Goal: Task Accomplishment & Management: Use online tool/utility

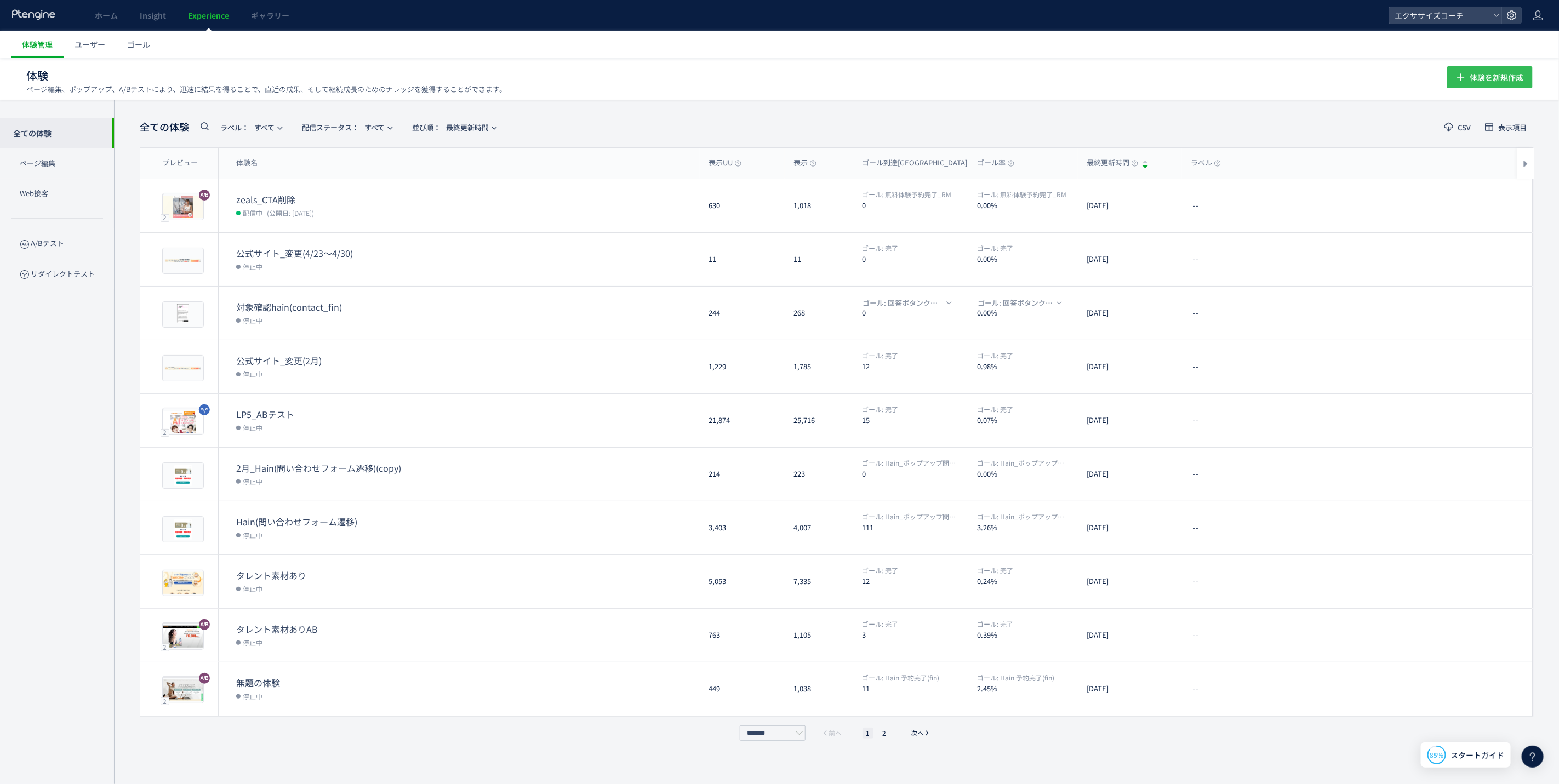
click at [1503, 74] on span "体験を新規作成" at bounding box center [1497, 77] width 54 height 22
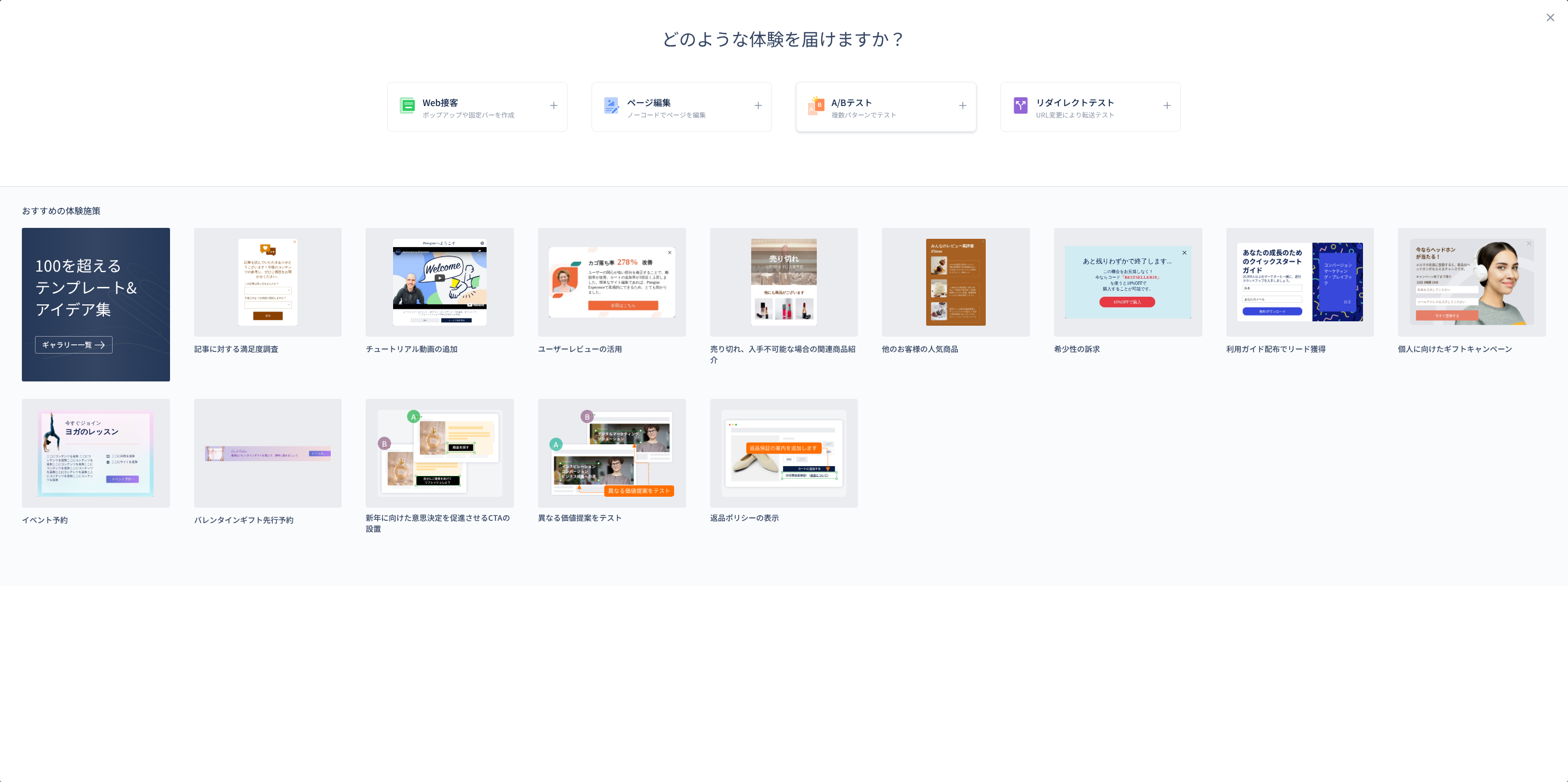
click at [894, 110] on p "複数パターンでテスト" at bounding box center [864, 114] width 65 height 9
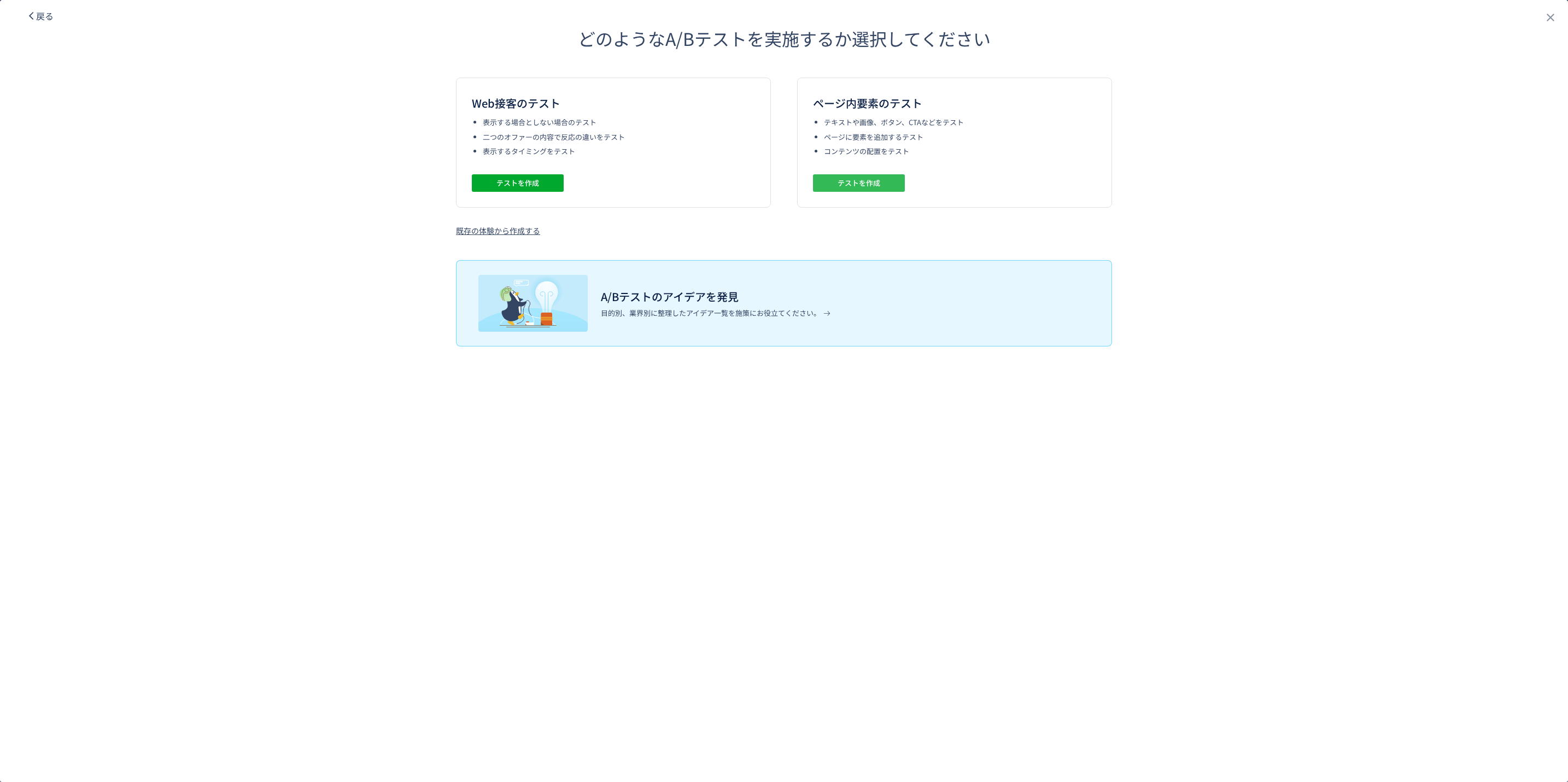
click at [0, 0] on span "テストを作成" at bounding box center [0, 0] width 0 height 0
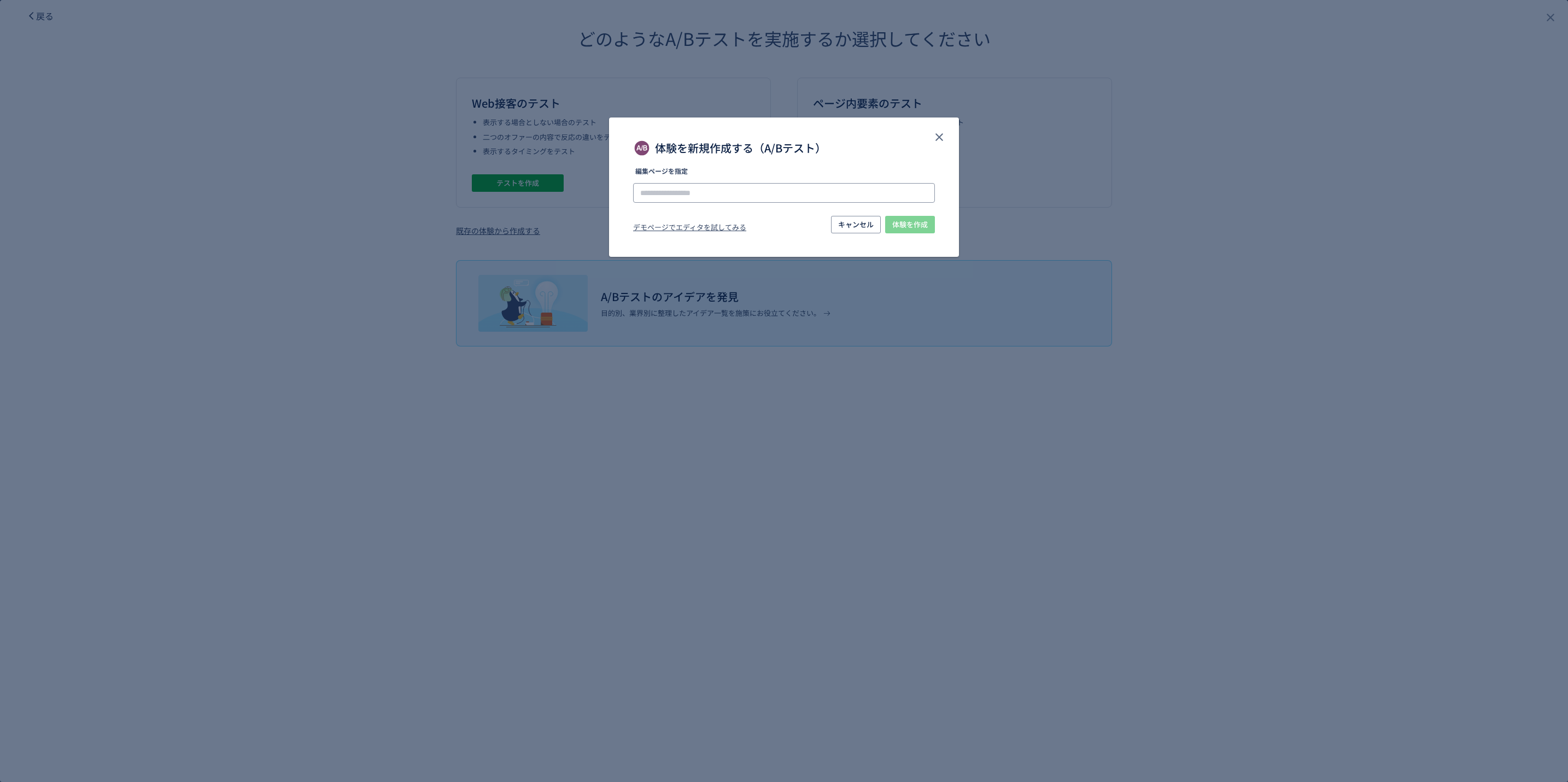
click at [788, 183] on input "体験を新規作成する（A/Bテスト）" at bounding box center [784, 193] width 302 height 19
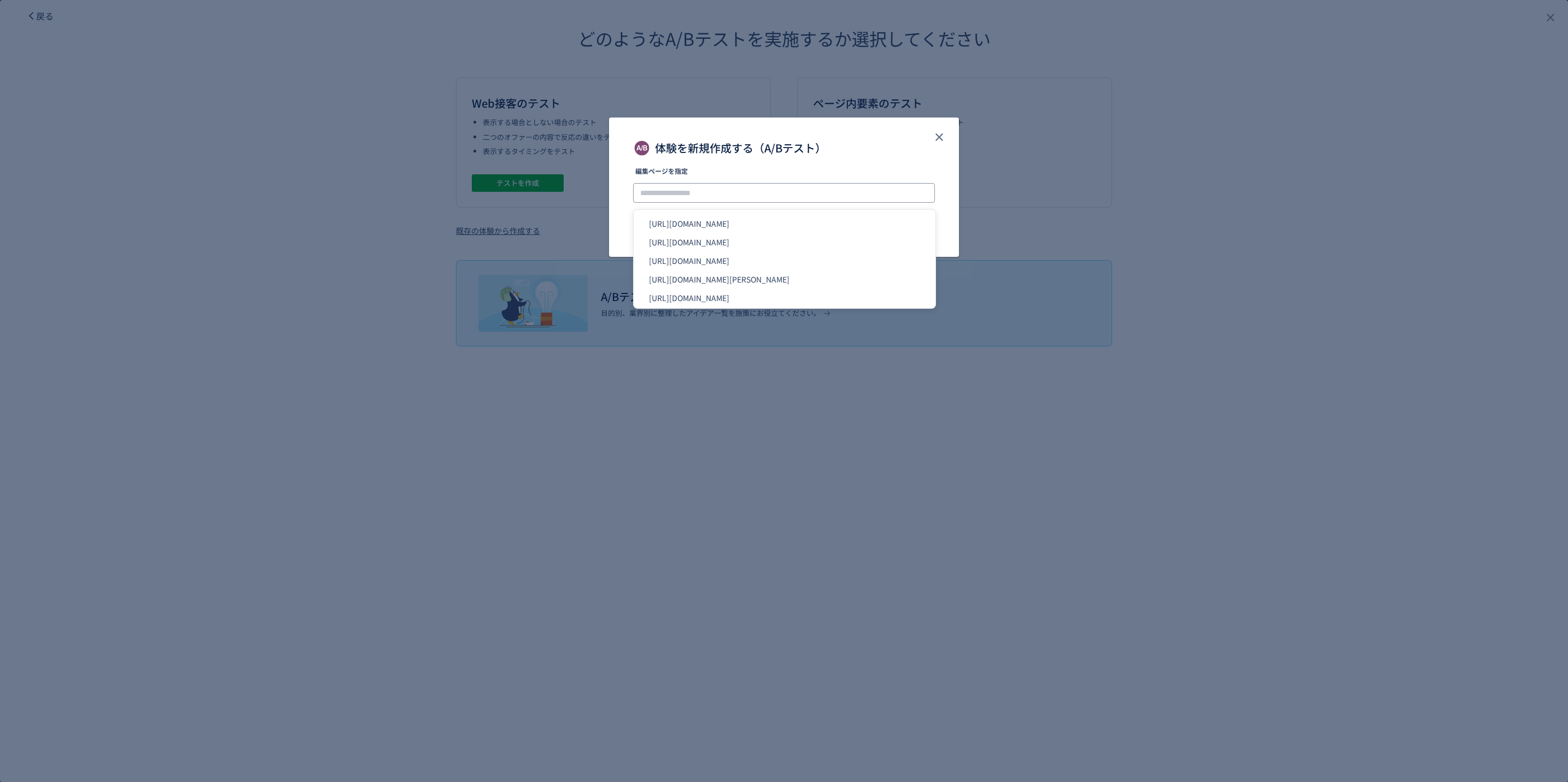
paste input "**********"
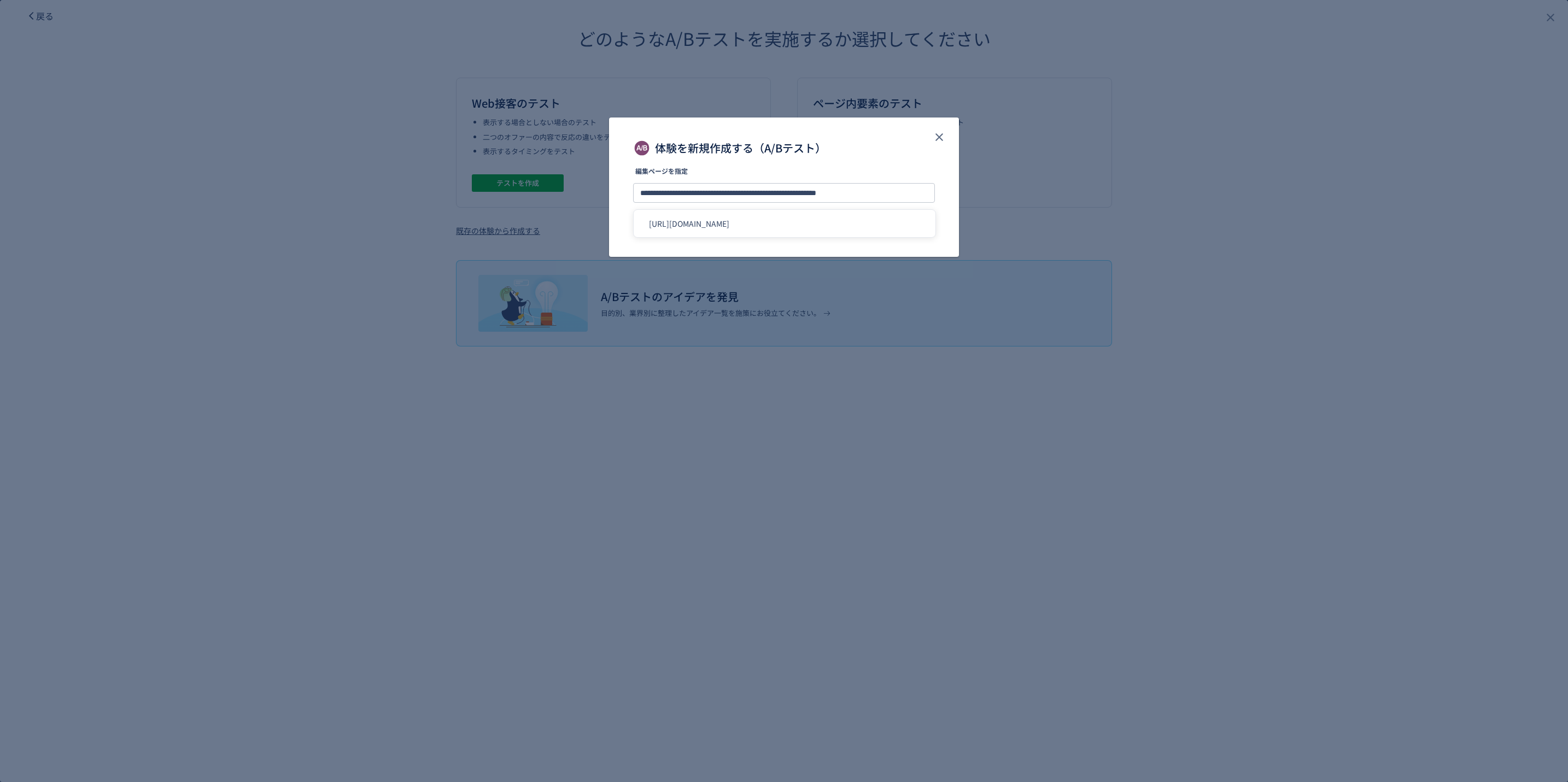
click at [886, 148] on div "体験を新規作成する（A/Bテスト）" at bounding box center [784, 148] width 302 height 18
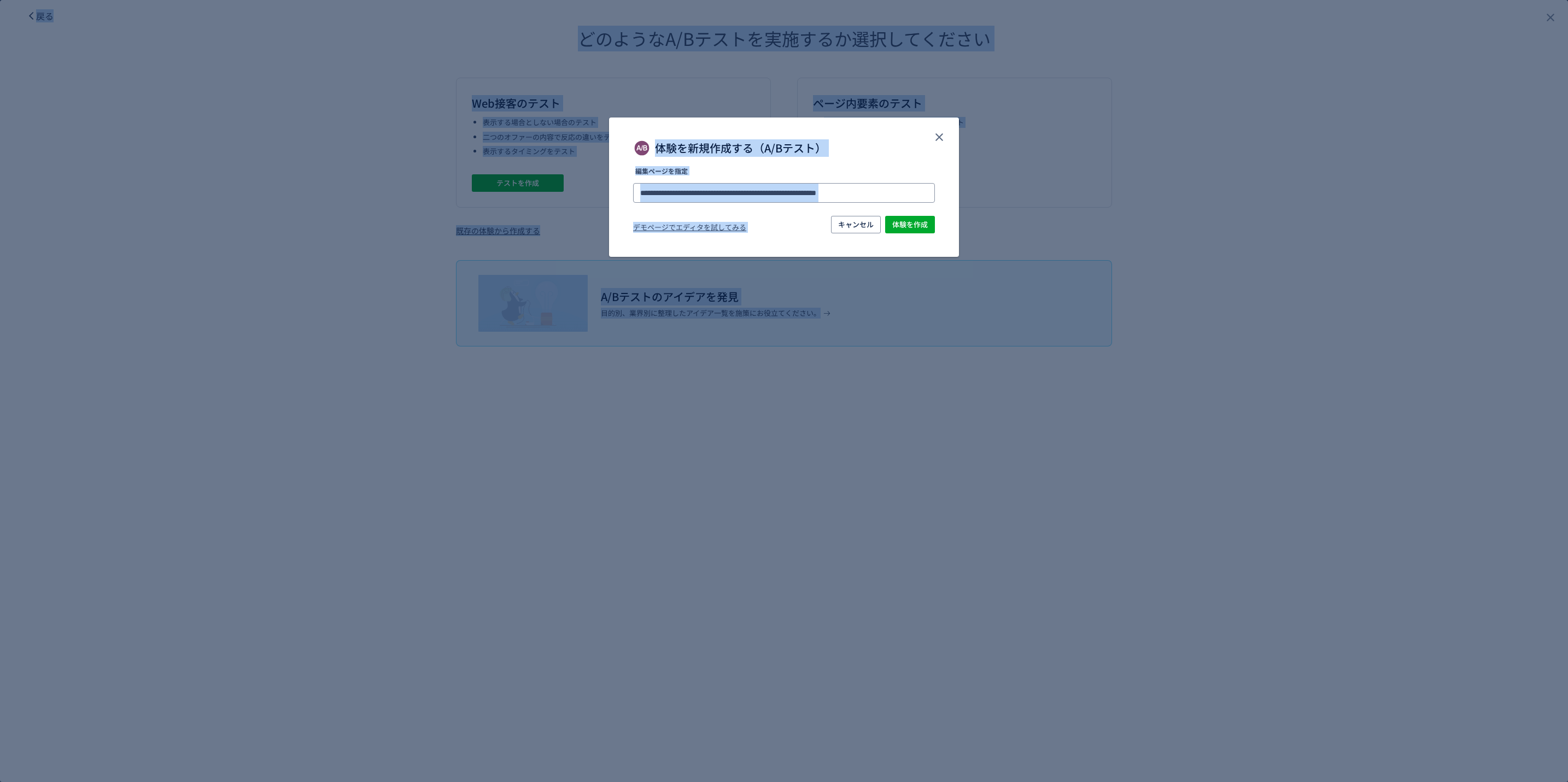
click at [757, 192] on input "**********" at bounding box center [784, 193] width 302 height 19
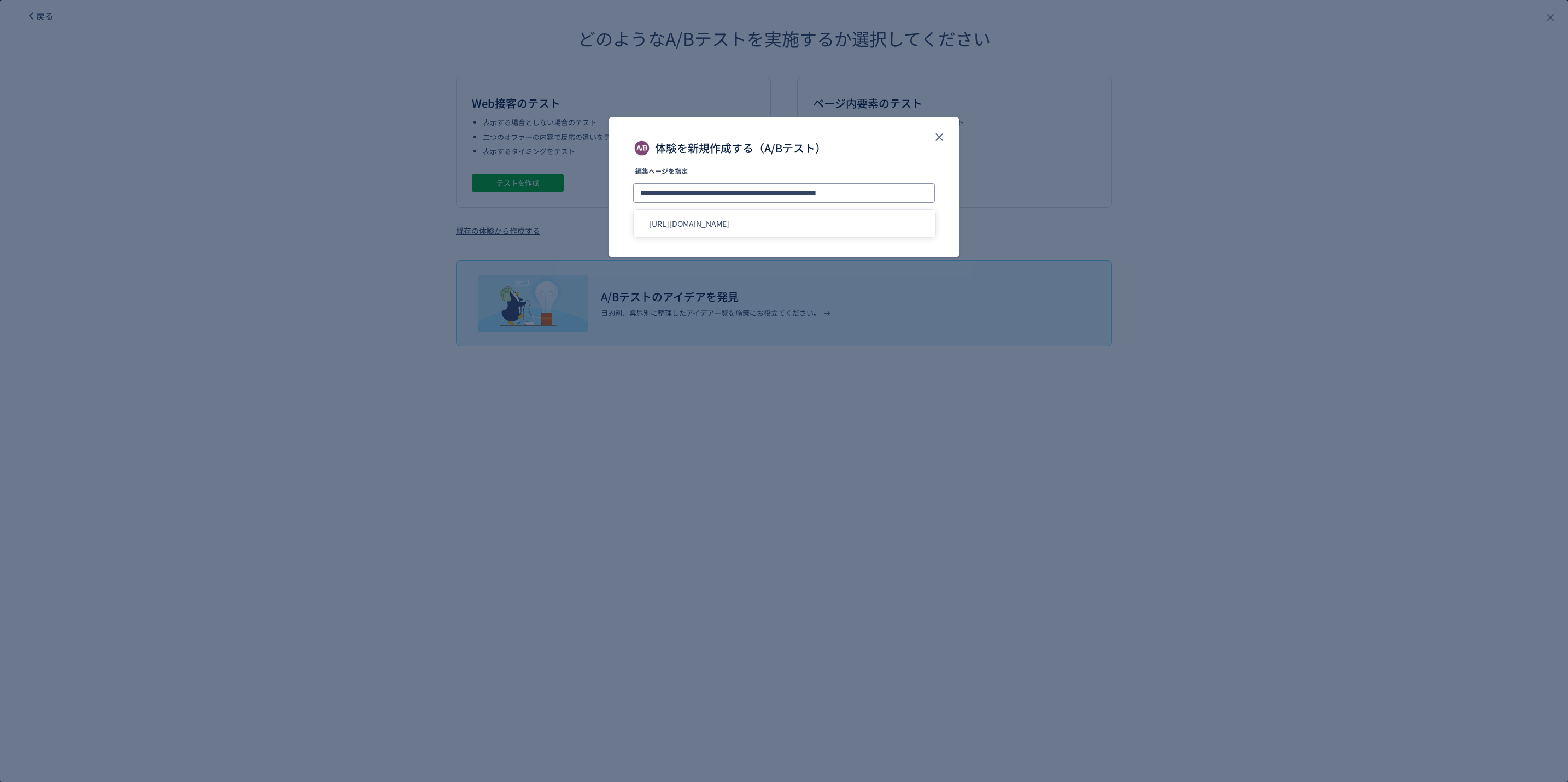
paste input "体験を新規作成する（A/Bテスト）"
type input "**********"
click at [862, 155] on div "体験を新規作成する（A/Bテスト）" at bounding box center [784, 148] width 302 height 18
click at [0, 0] on button "体験を作成" at bounding box center [0, 0] width 0 height 0
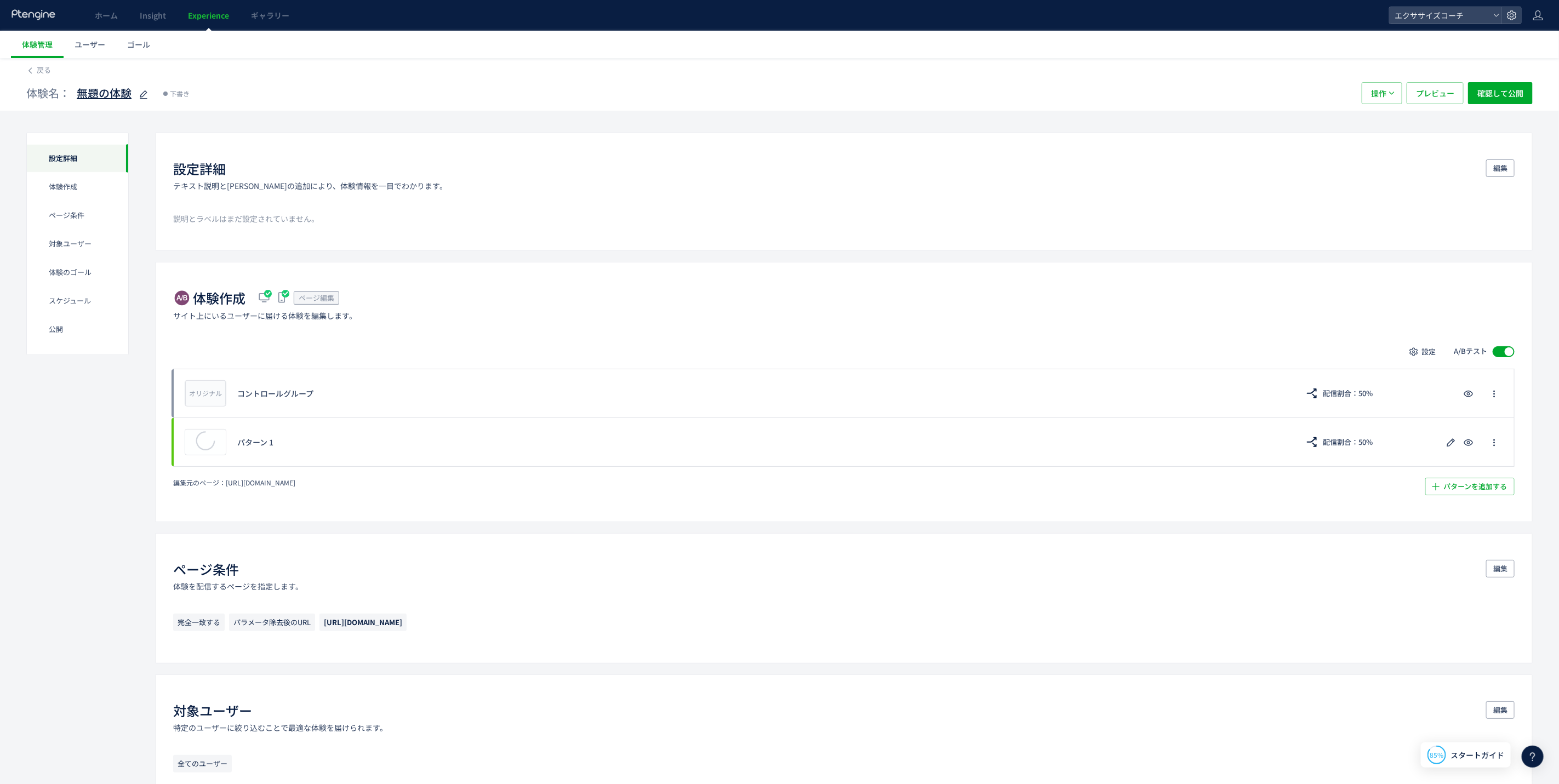
click at [137, 91] on div at bounding box center [142, 93] width 15 height 22
type input "******"
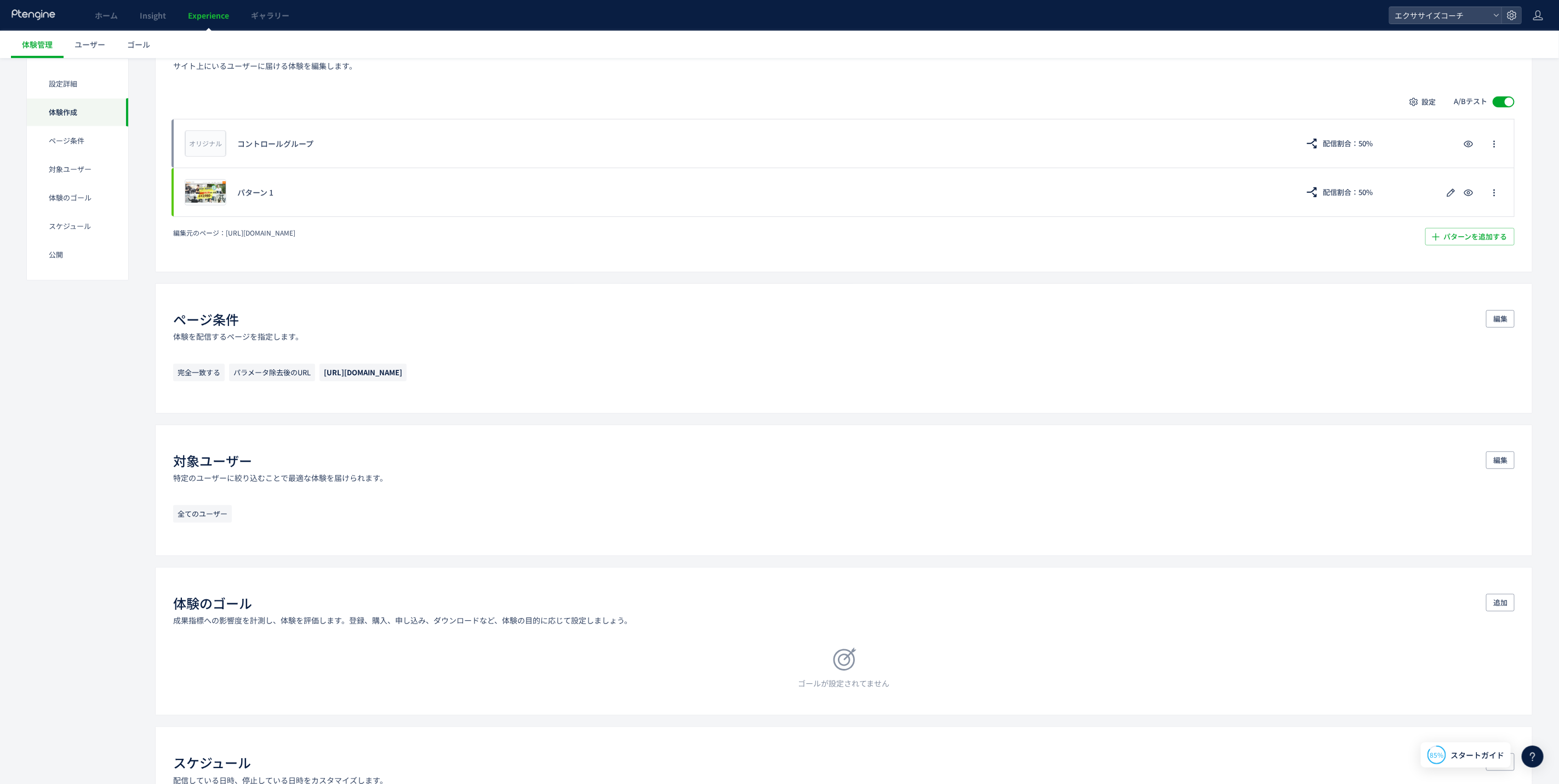
scroll to position [329, 0]
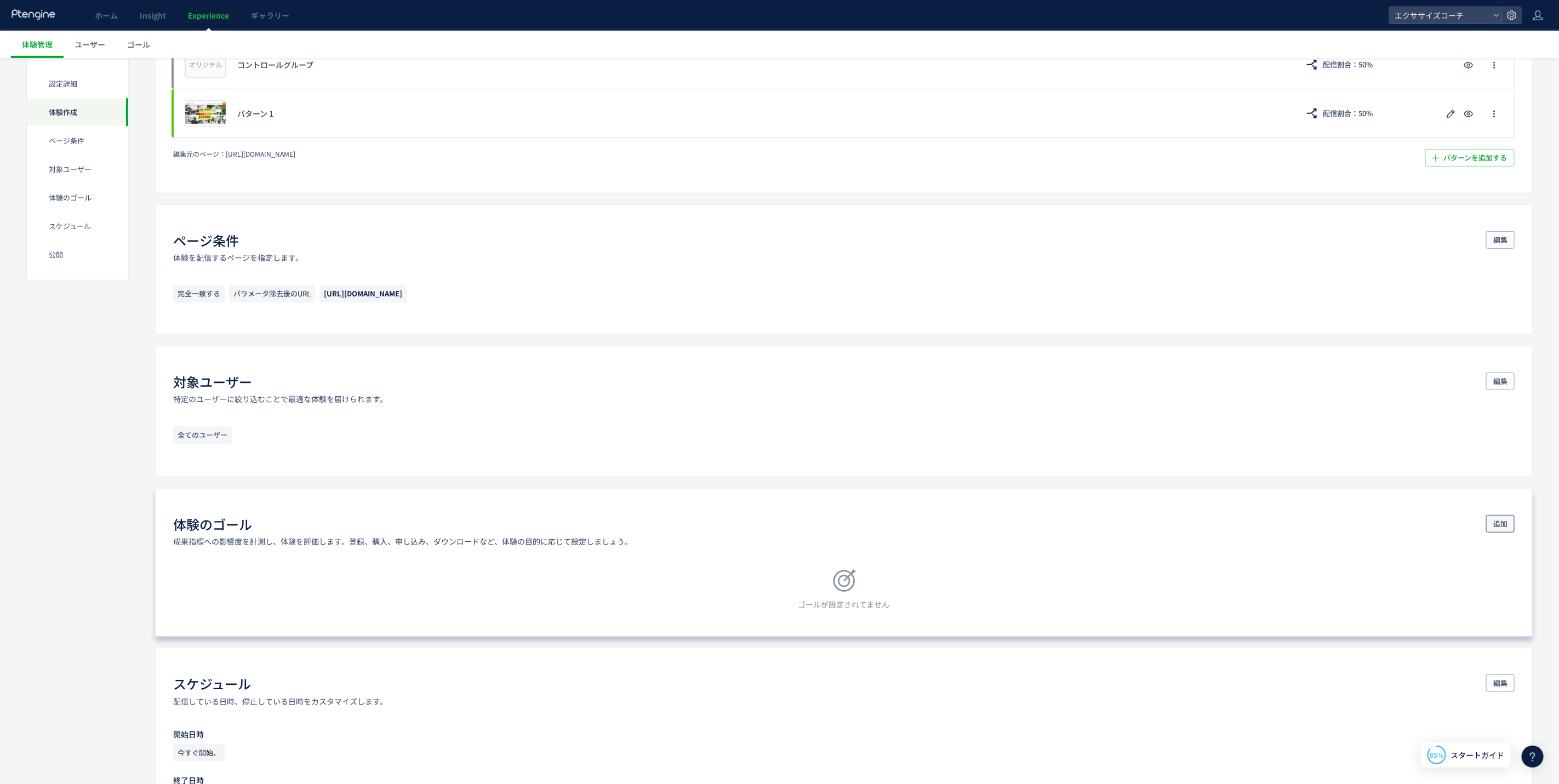
click at [1494, 528] on span "追加" at bounding box center [1500, 523] width 14 height 18
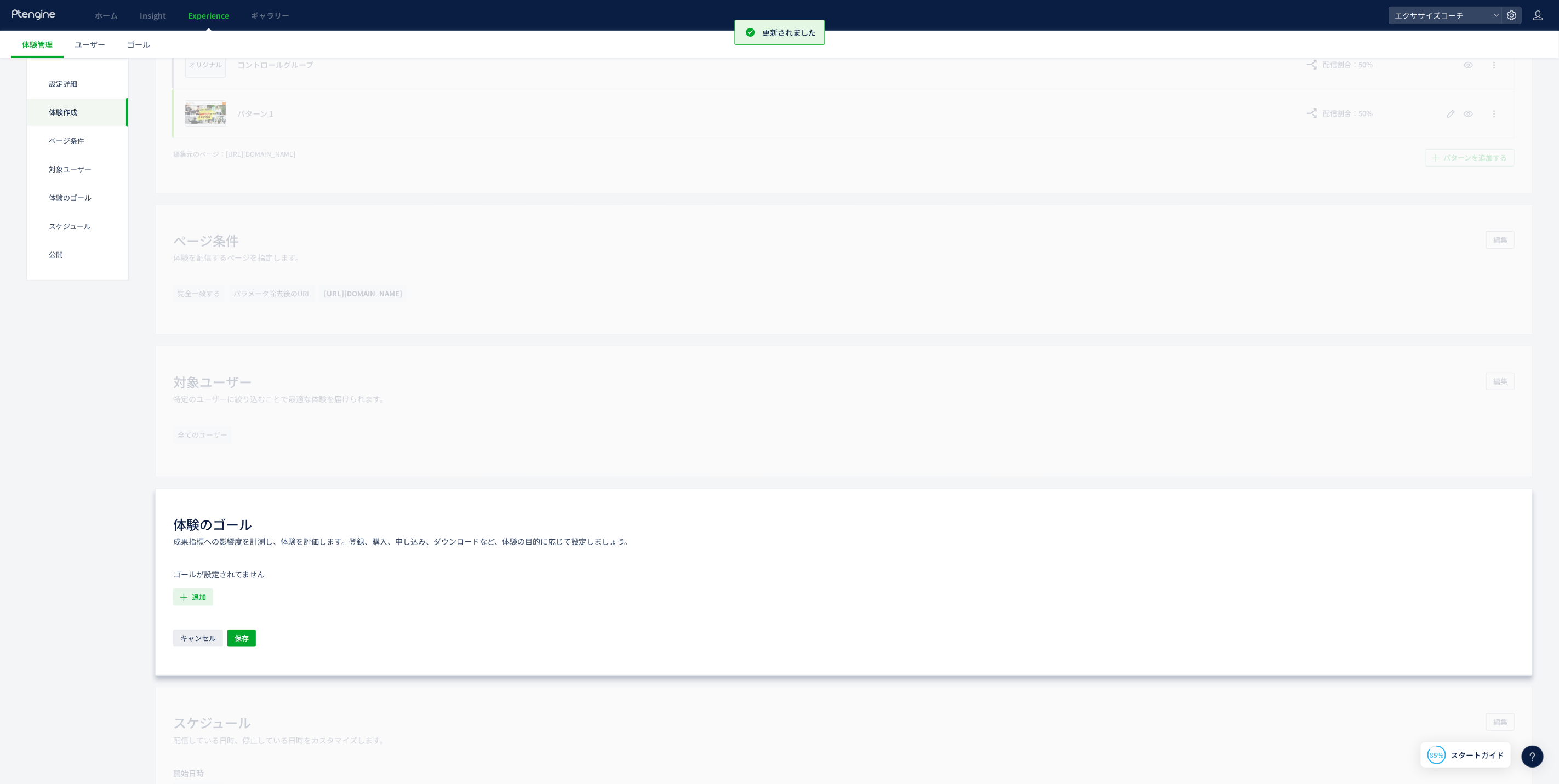
click at [191, 597] on button "追加" at bounding box center [193, 597] width 40 height 18
click at [0, 0] on span "新しいゴールを追加" at bounding box center [0, 0] width 0 height 0
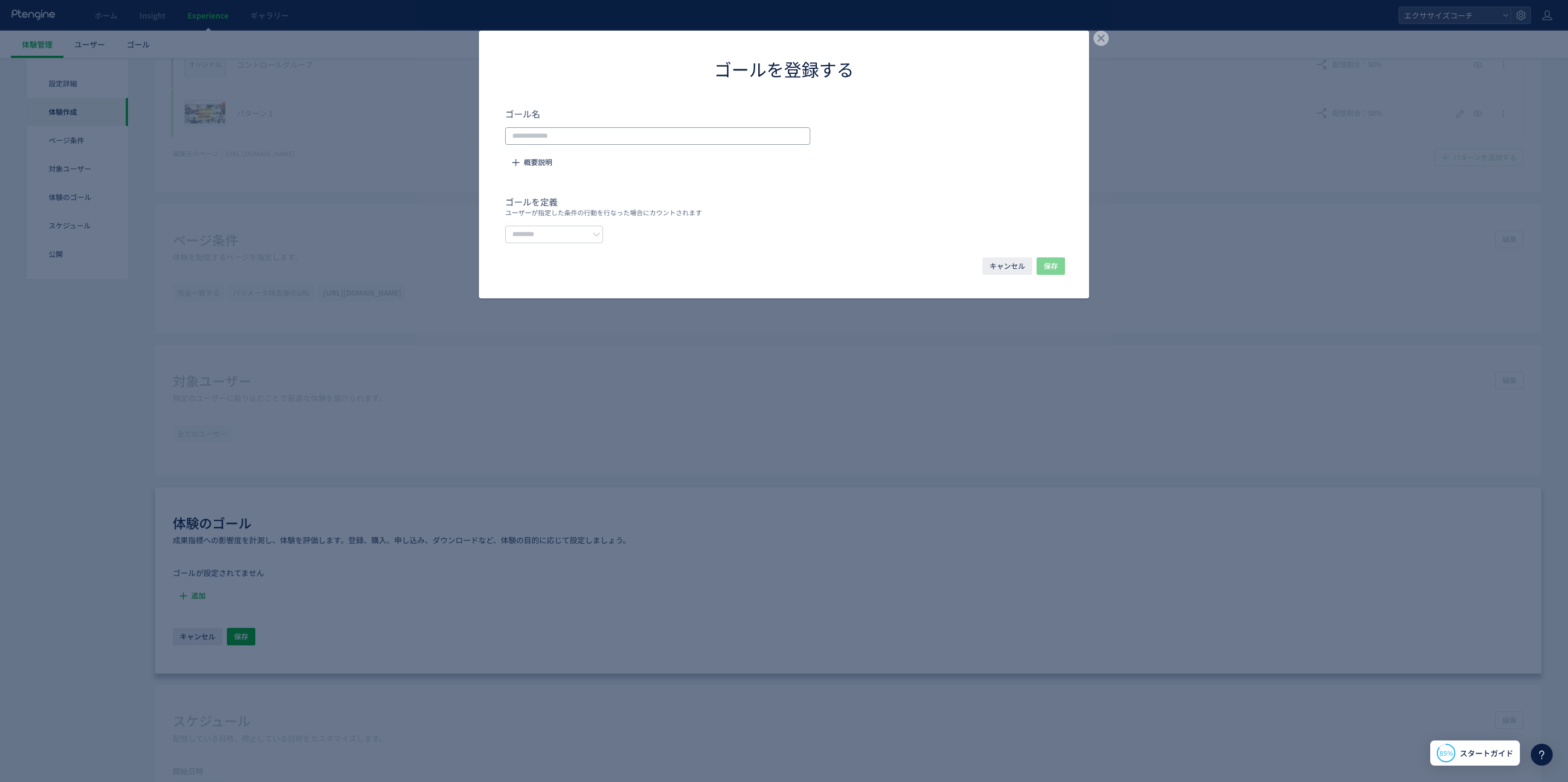
click at [571, 133] on input "dialog" at bounding box center [657, 136] width 305 height 18
type input "******"
click at [542, 233] on input "dialog" at bounding box center [554, 234] width 98 height 18
click at [0, 0] on span "URLで指定する" at bounding box center [0, 0] width 0 height 0
type input "********"
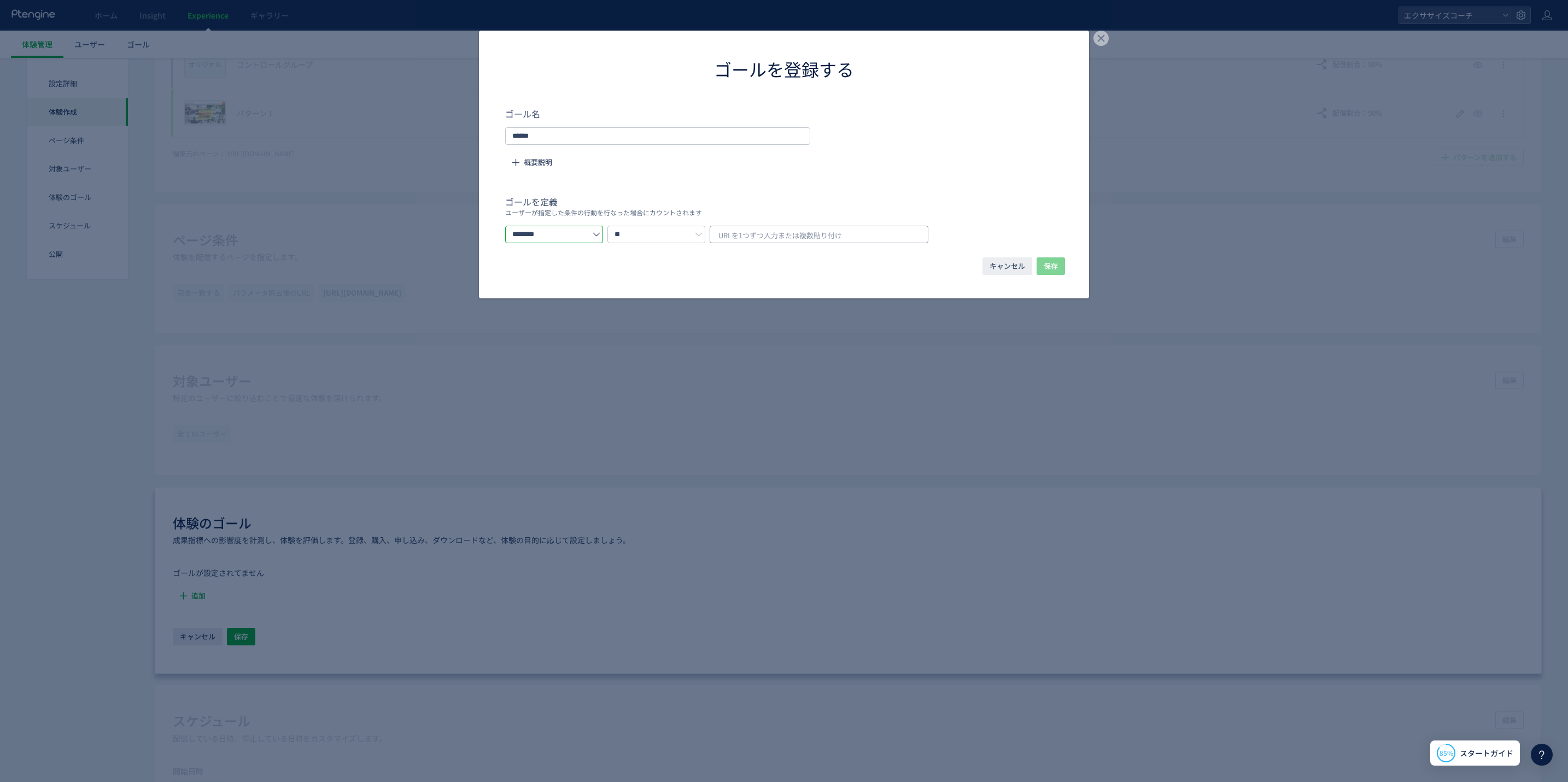
click at [819, 228] on span "URLを1つずつ入力または複数貼り付け" at bounding box center [780, 236] width 124 height 16
type input "**********"
click at [996, 162] on form "**********" at bounding box center [784, 175] width 558 height 136
click at [794, 234] on span "URLを1つずつ入力または複数貼り付け" at bounding box center [780, 236] width 124 height 16
click at [793, 256] on span "[URL][DOMAIN_NAME]" at bounding box center [758, 259] width 69 height 15
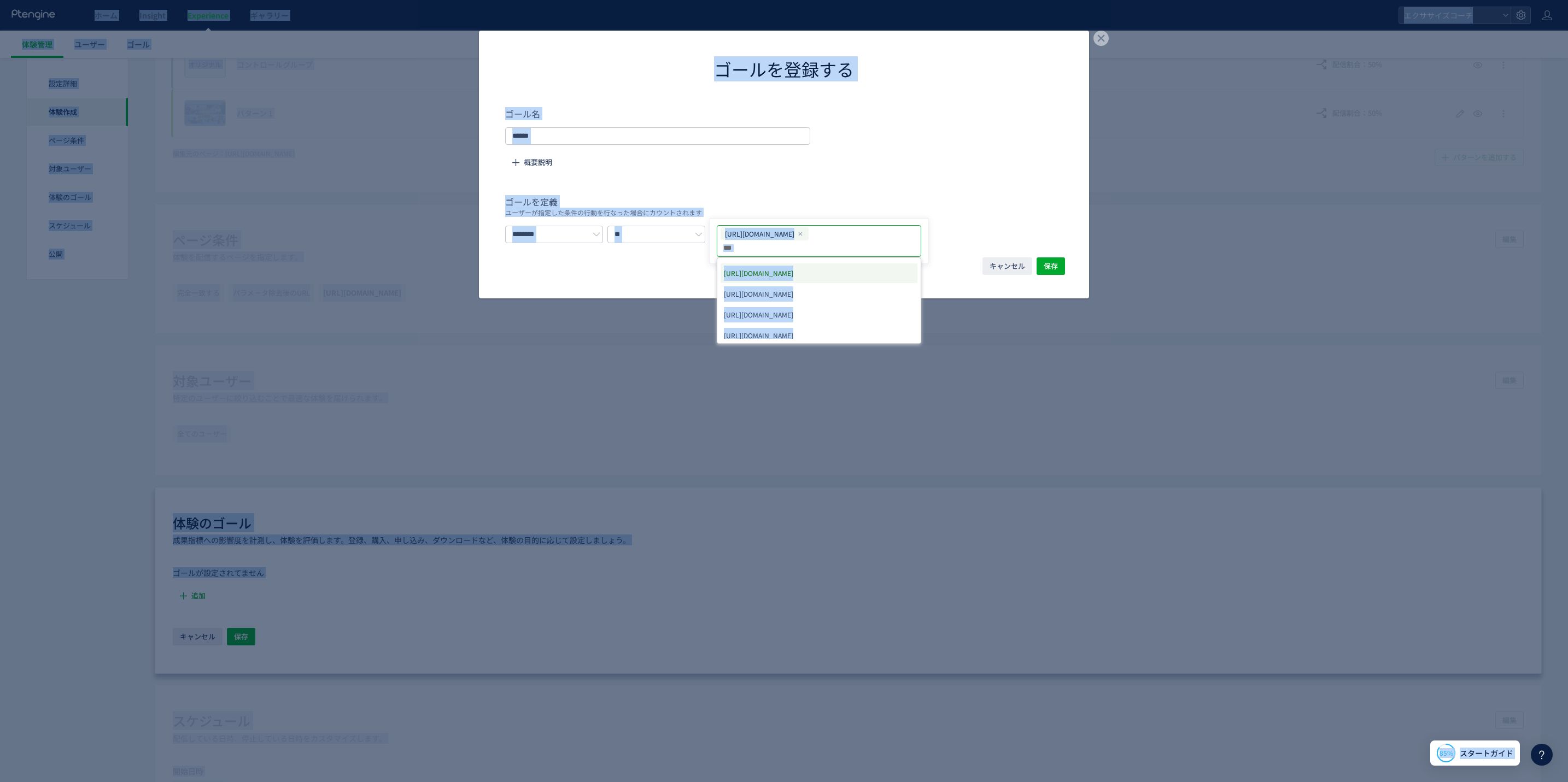
click at [904, 242] on input "dialog" at bounding box center [821, 248] width 196 height 13
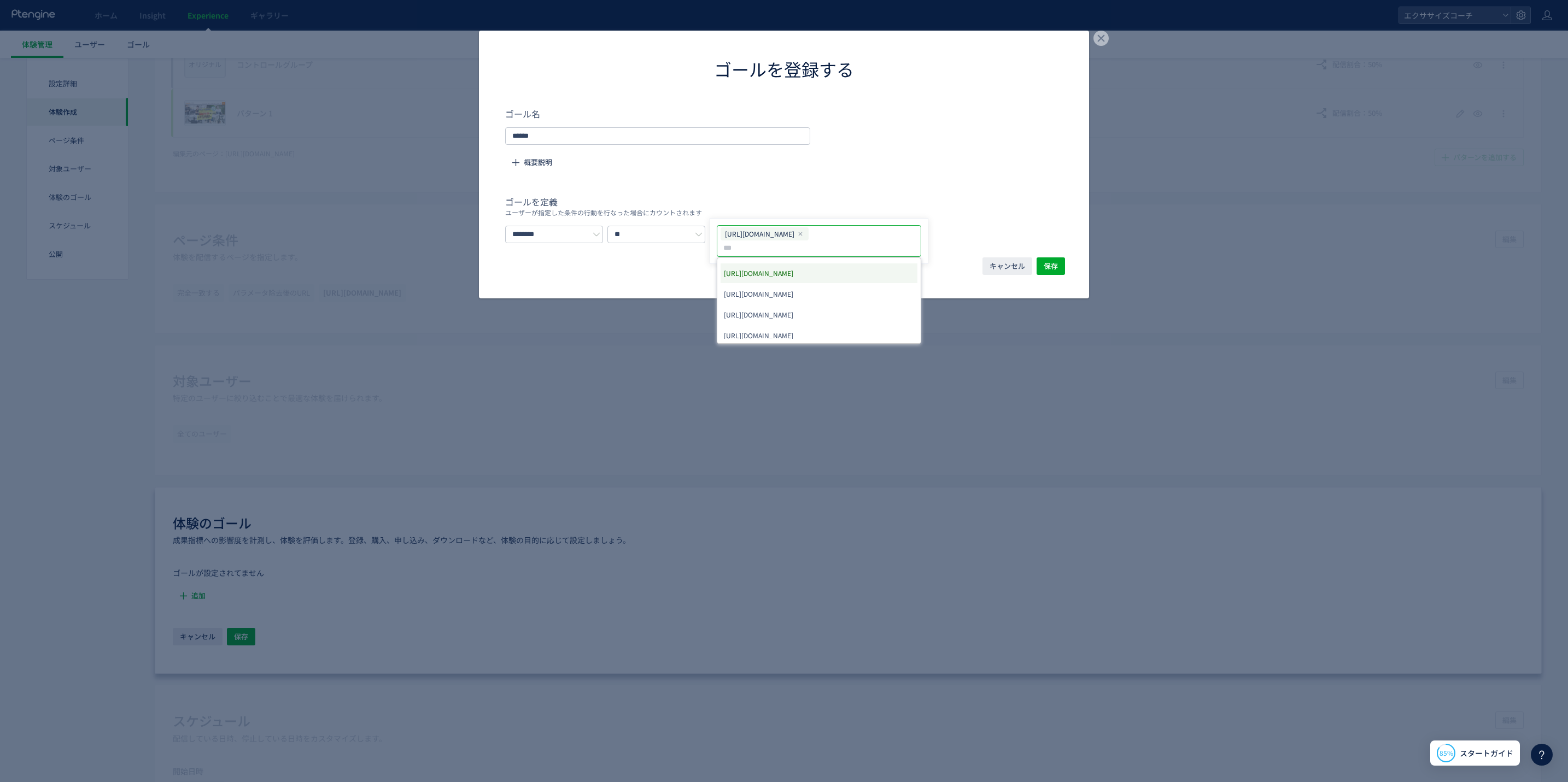
click at [808, 235] on div "[URL][DOMAIN_NAME]" at bounding box center [765, 234] width 88 height 13
click at [803, 231] on icon "dialog" at bounding box center [800, 234] width 7 height 7
paste input "**********"
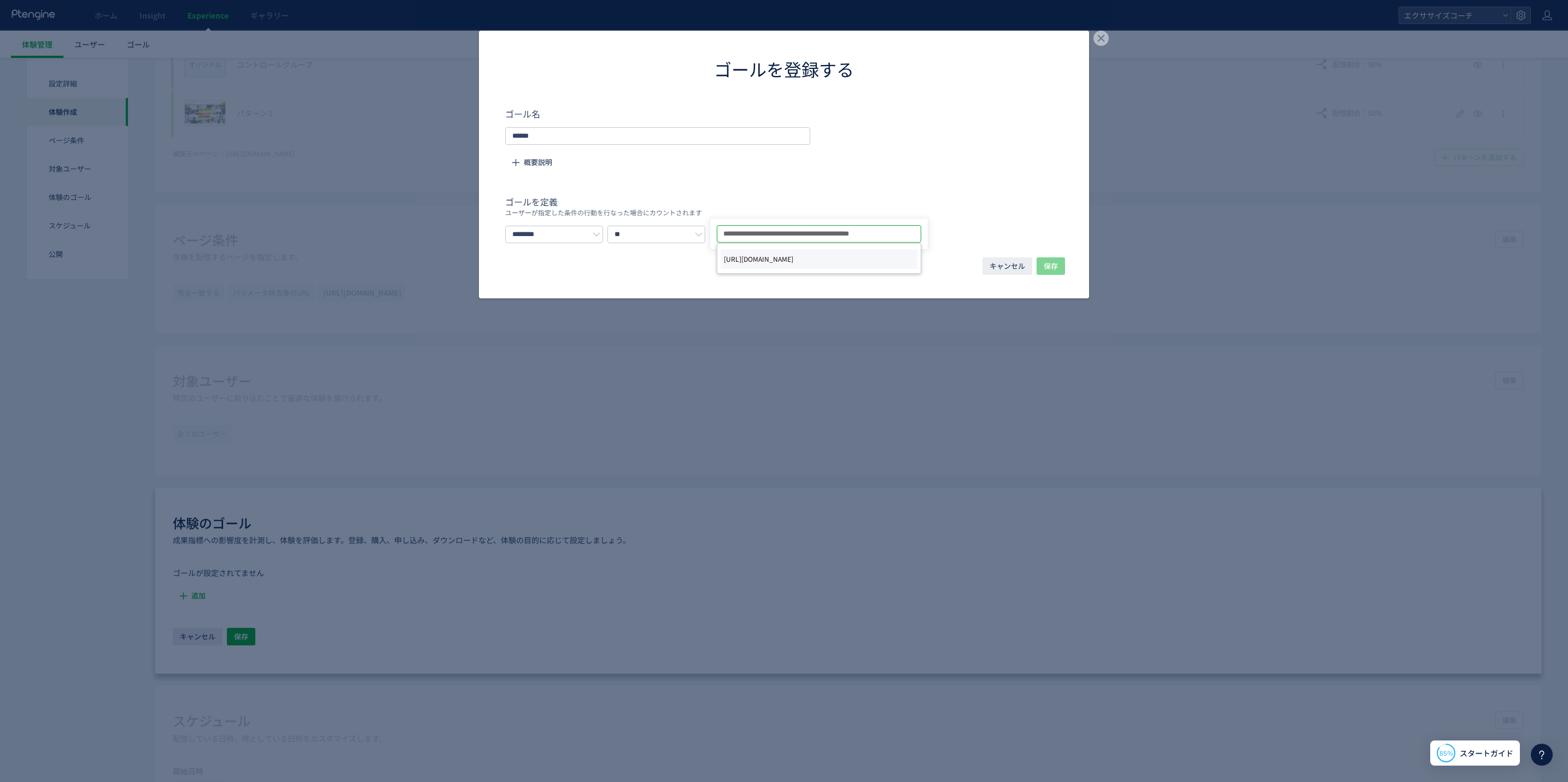
type input "**********"
click at [793, 259] on span "[URL][DOMAIN_NAME]" at bounding box center [758, 259] width 69 height 15
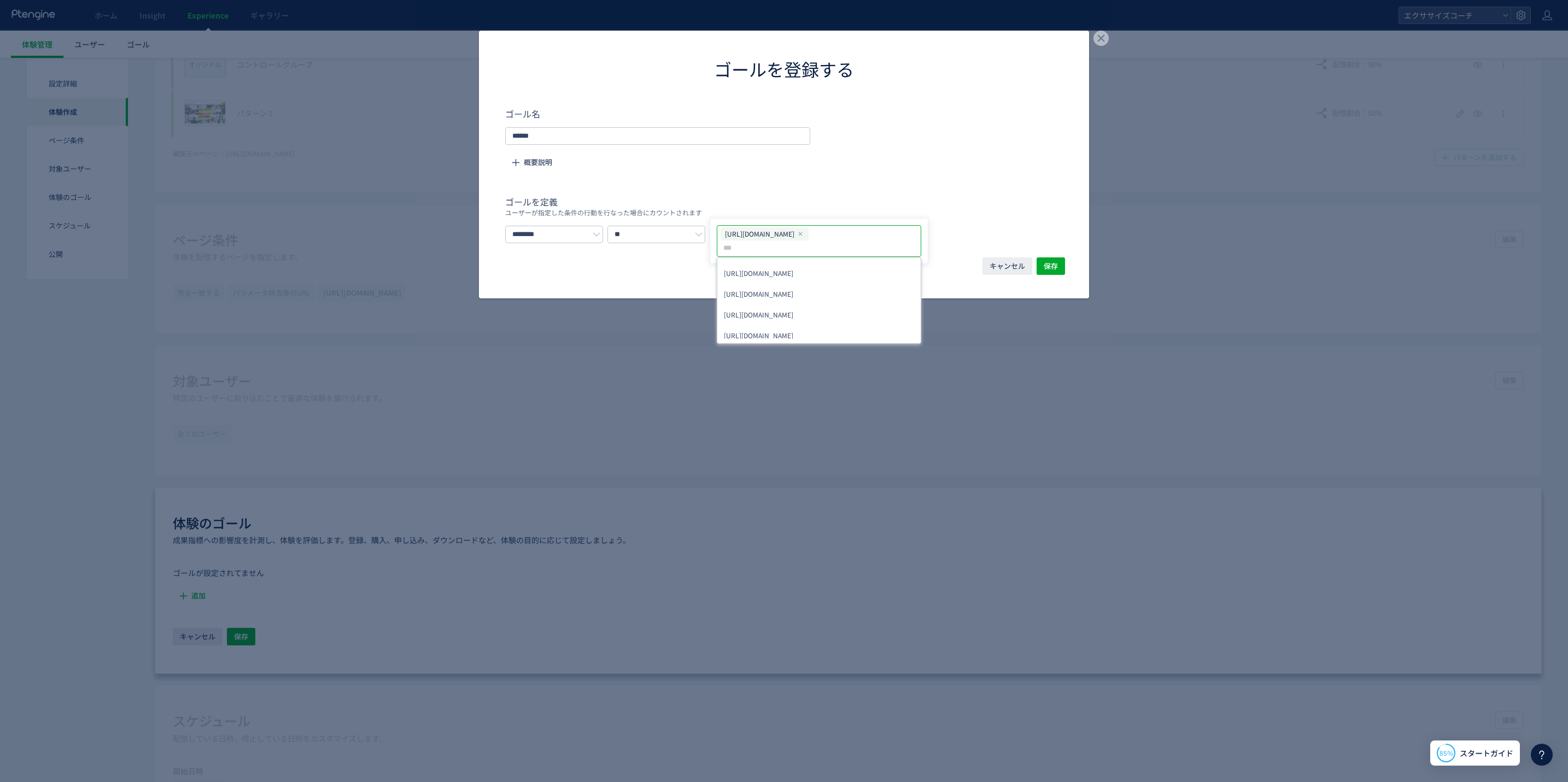
click at [683, 267] on div "キャンセル 保存" at bounding box center [784, 275] width 610 height 46
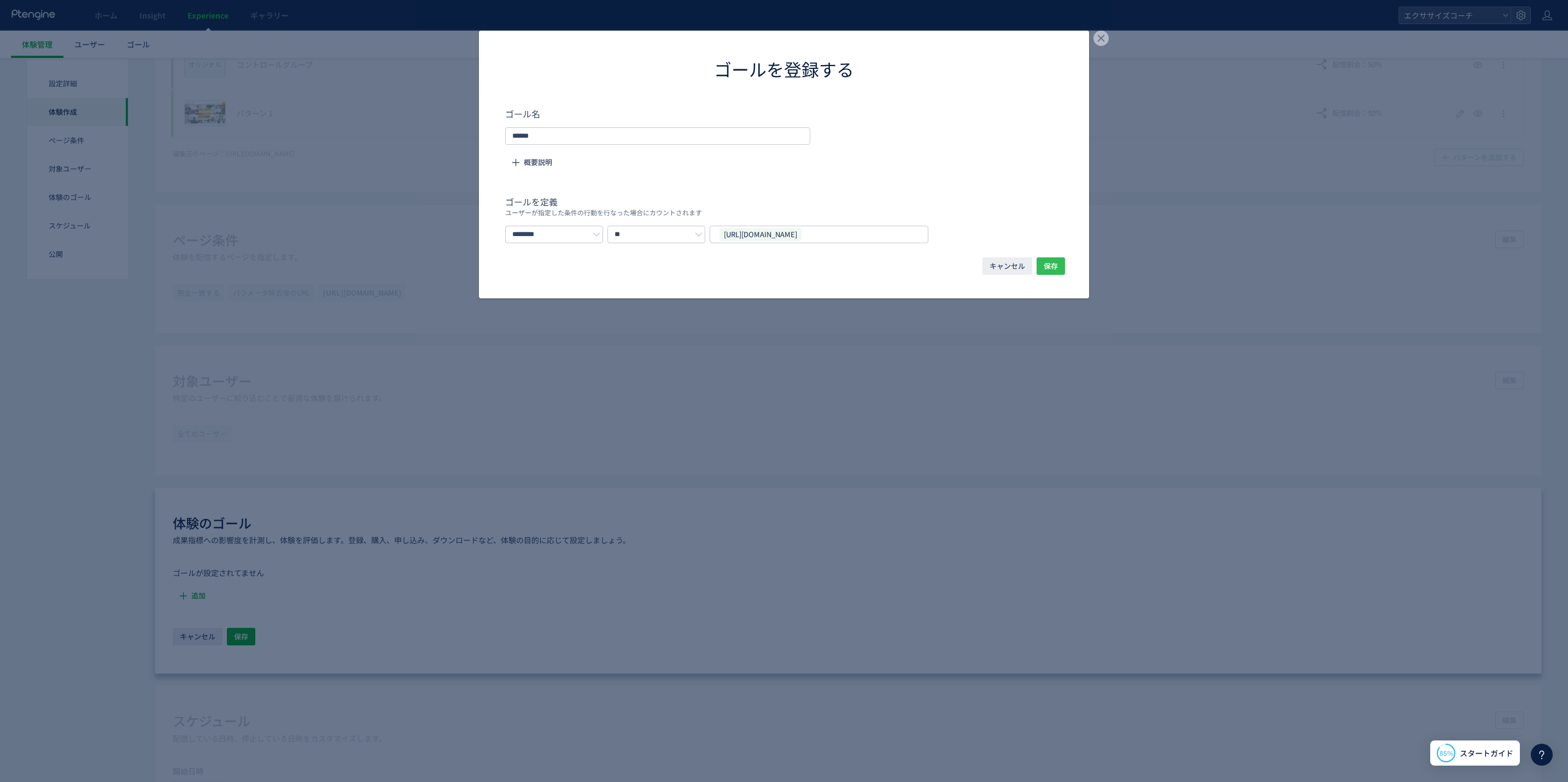
click at [1054, 262] on span "保存" at bounding box center [1051, 266] width 14 height 18
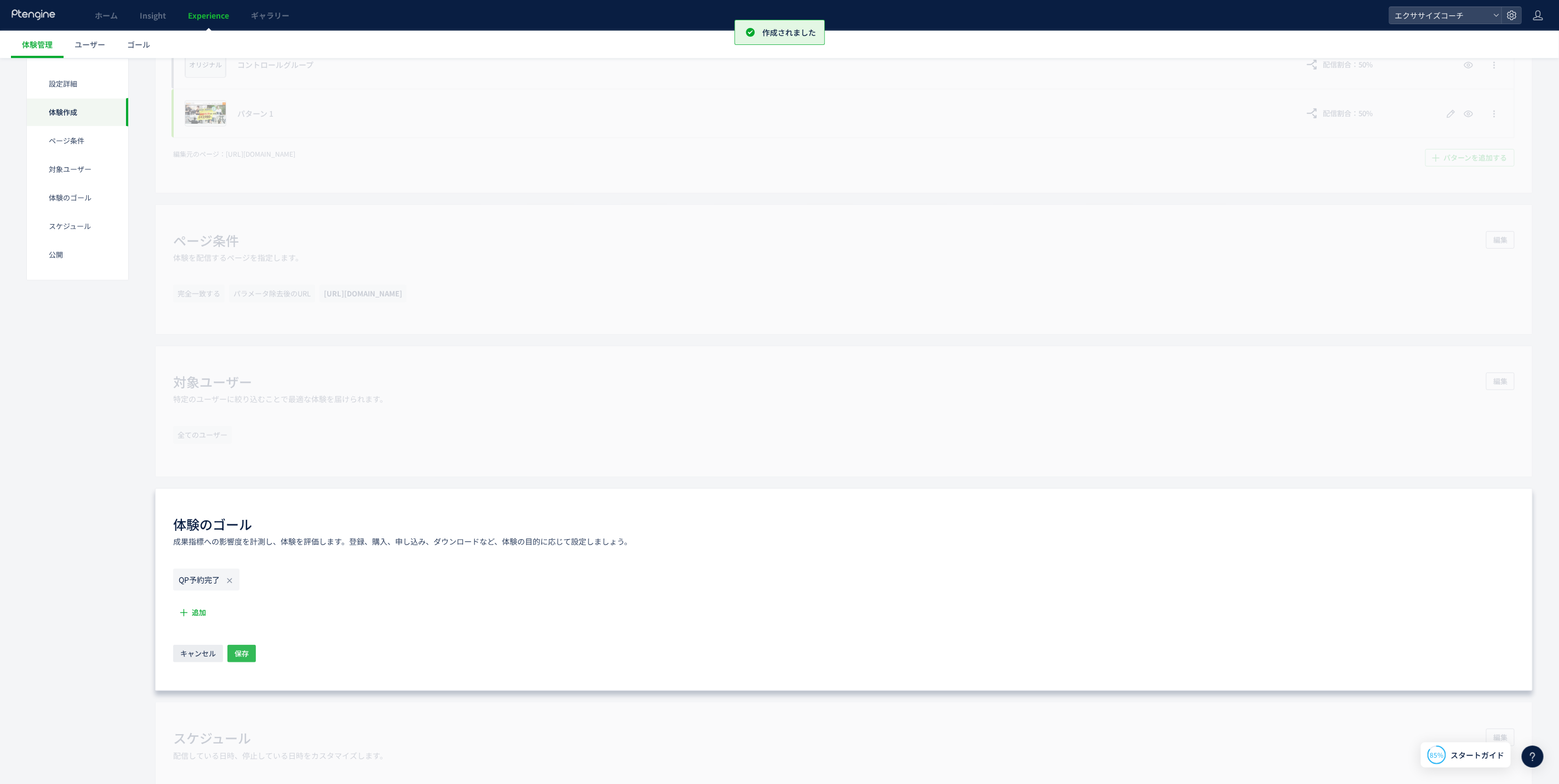
click at [235, 663] on button "保存" at bounding box center [242, 653] width 29 height 18
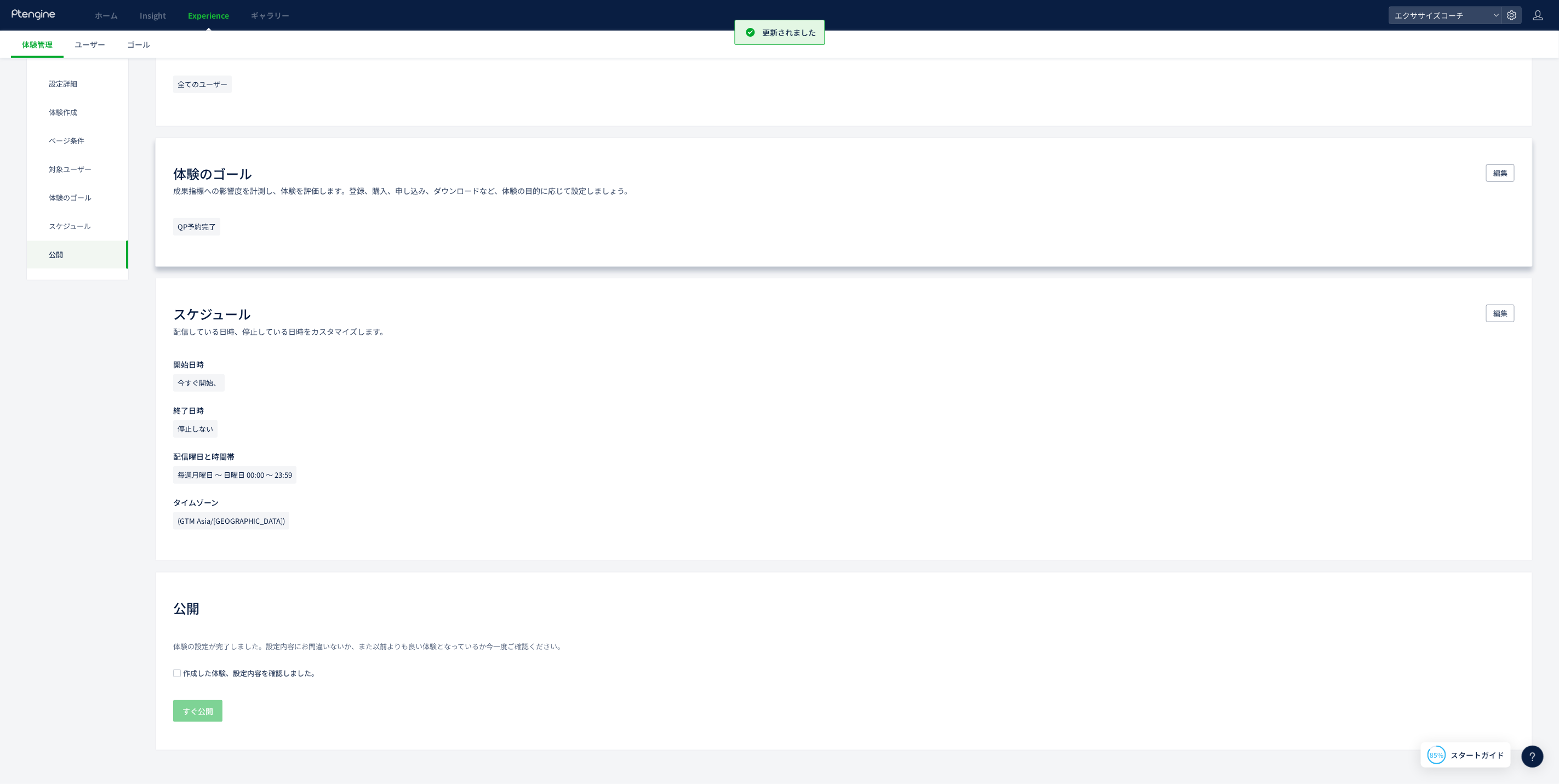
scroll to position [684, 0]
click at [212, 671] on span "作成した体験、設定内容を確認しました。" at bounding box center [249, 673] width 137 height 10
click at [192, 713] on span "すぐ公開" at bounding box center [198, 711] width 31 height 22
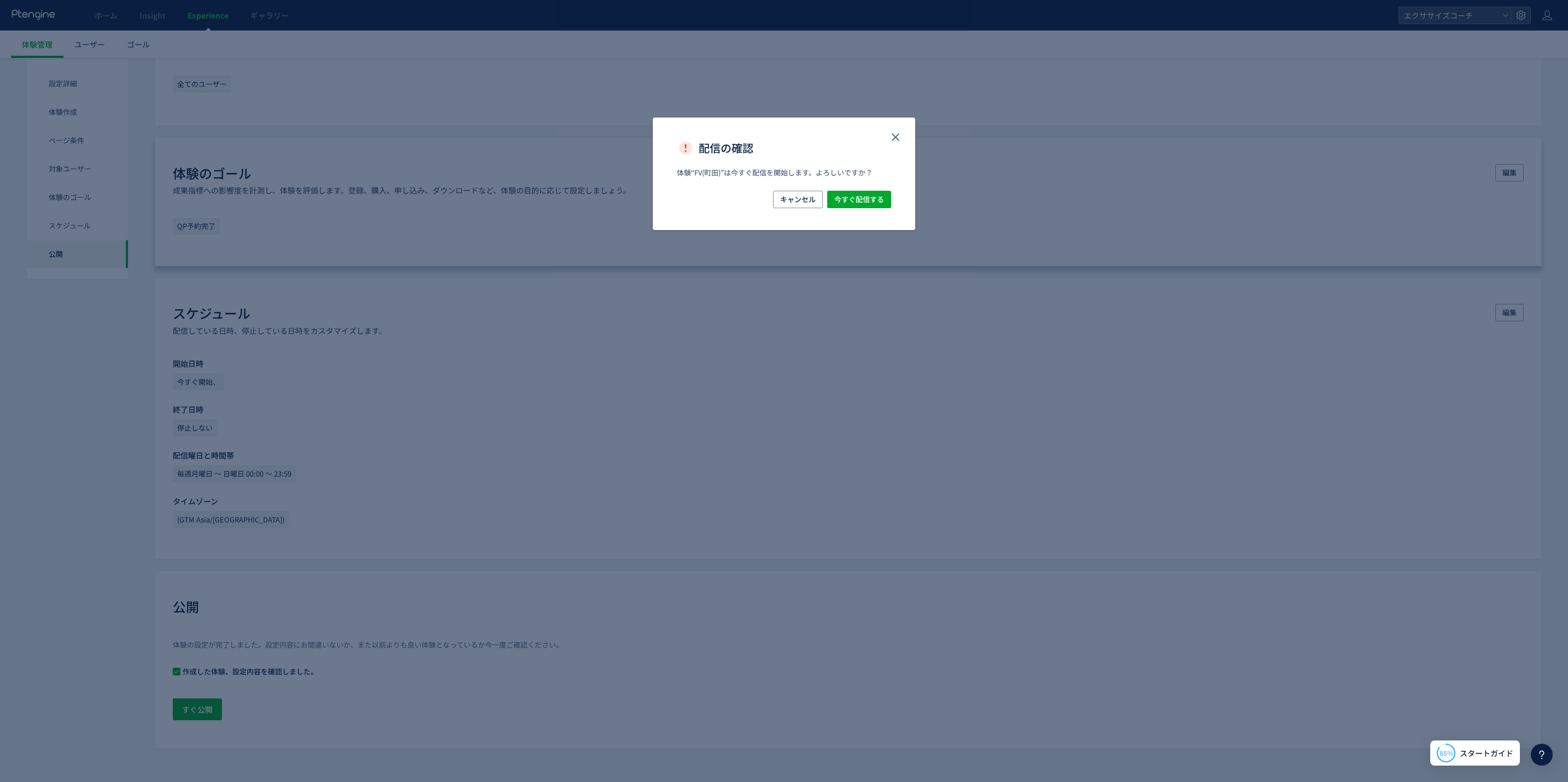
click at [858, 190] on div "キャンセル 今すぐ配信する" at bounding box center [784, 199] width 214 height 18
click at [849, 197] on span "今すぐ配信する" at bounding box center [859, 199] width 50 height 18
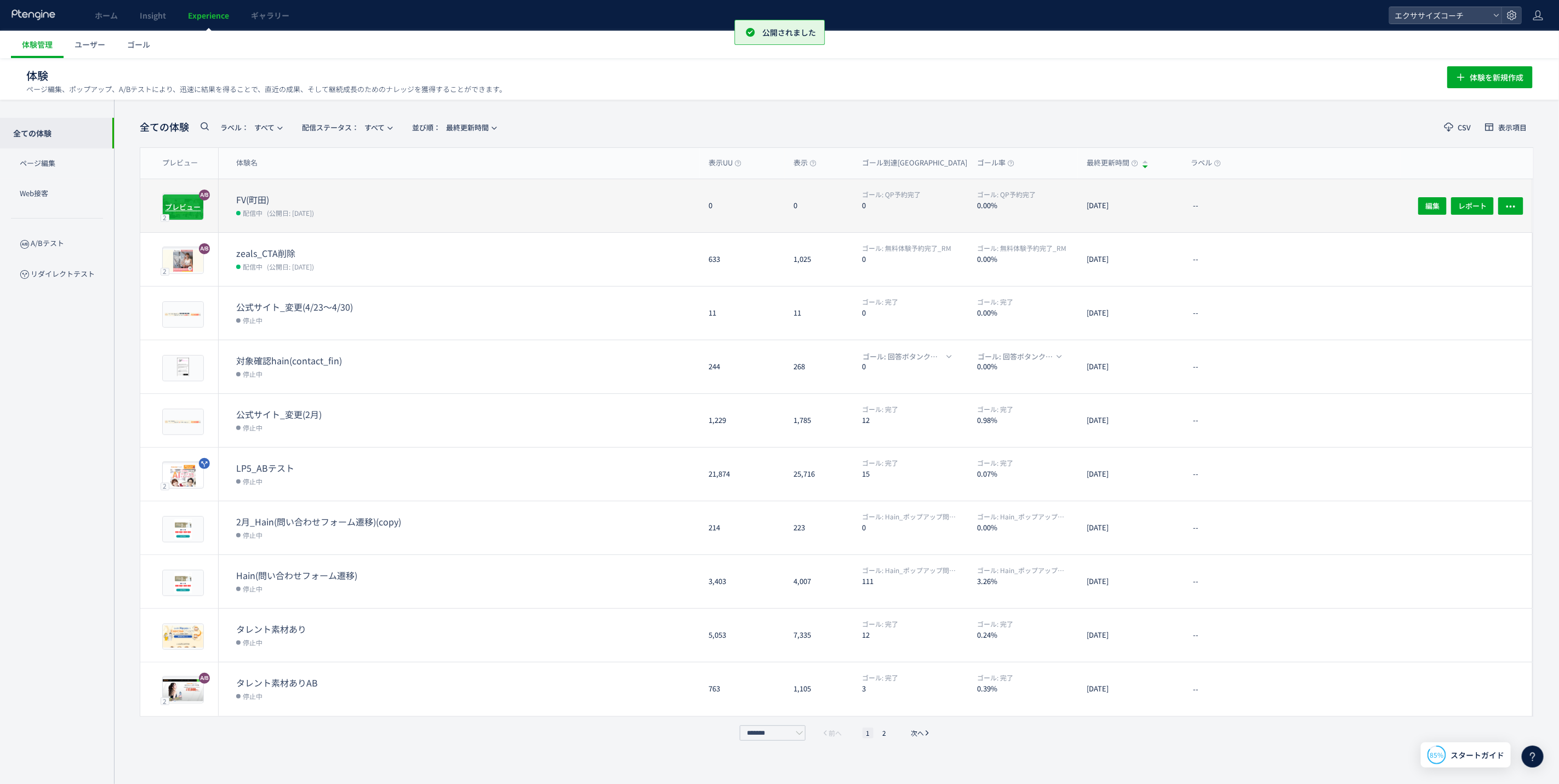
click at [170, 207] on span "プレビュー" at bounding box center [183, 207] width 35 height 10
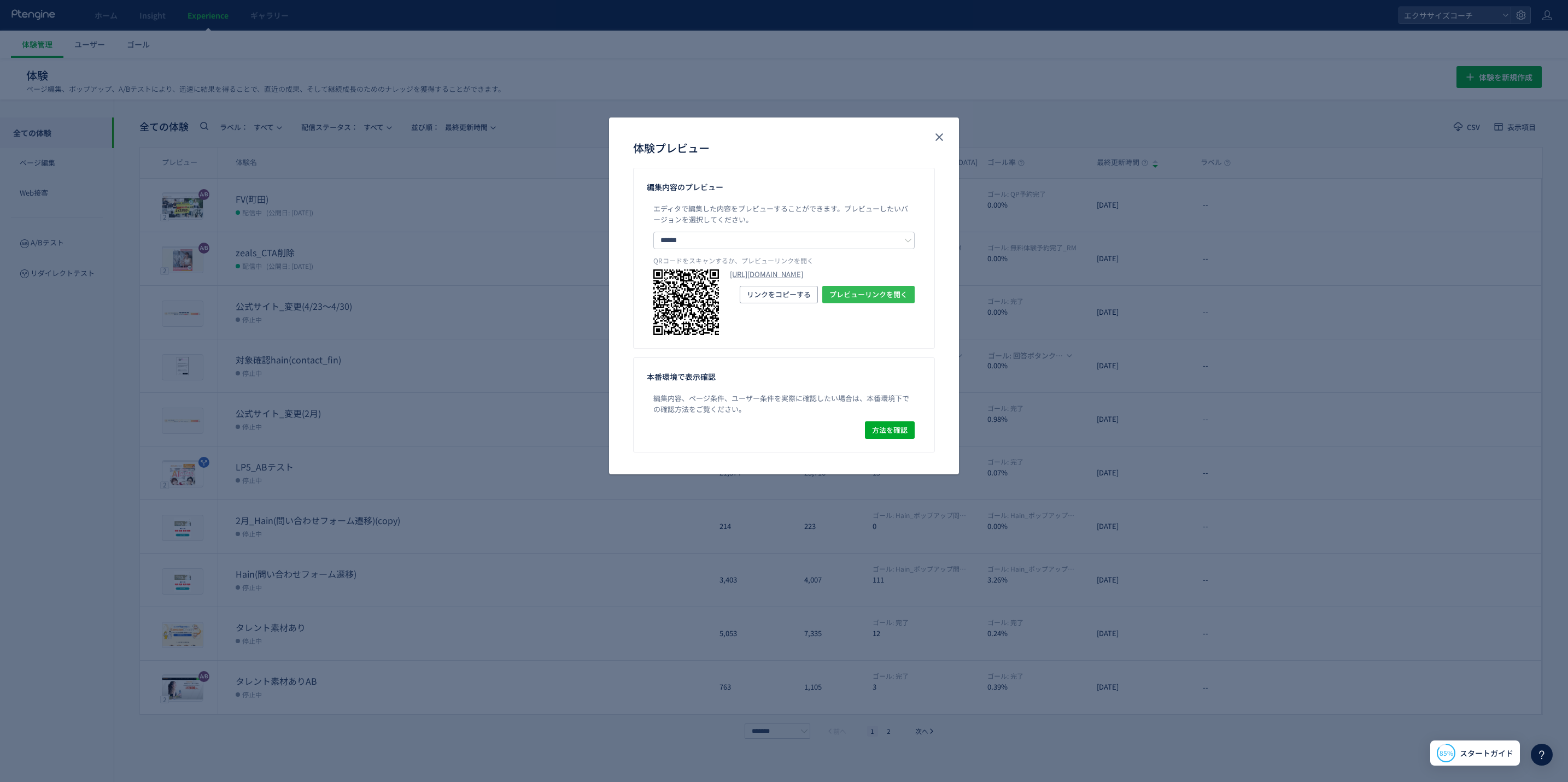
click at [867, 303] on span "プレビューリンクを開く" at bounding box center [869, 295] width 78 height 18
click at [945, 133] on icon "close" at bounding box center [939, 138] width 13 height 13
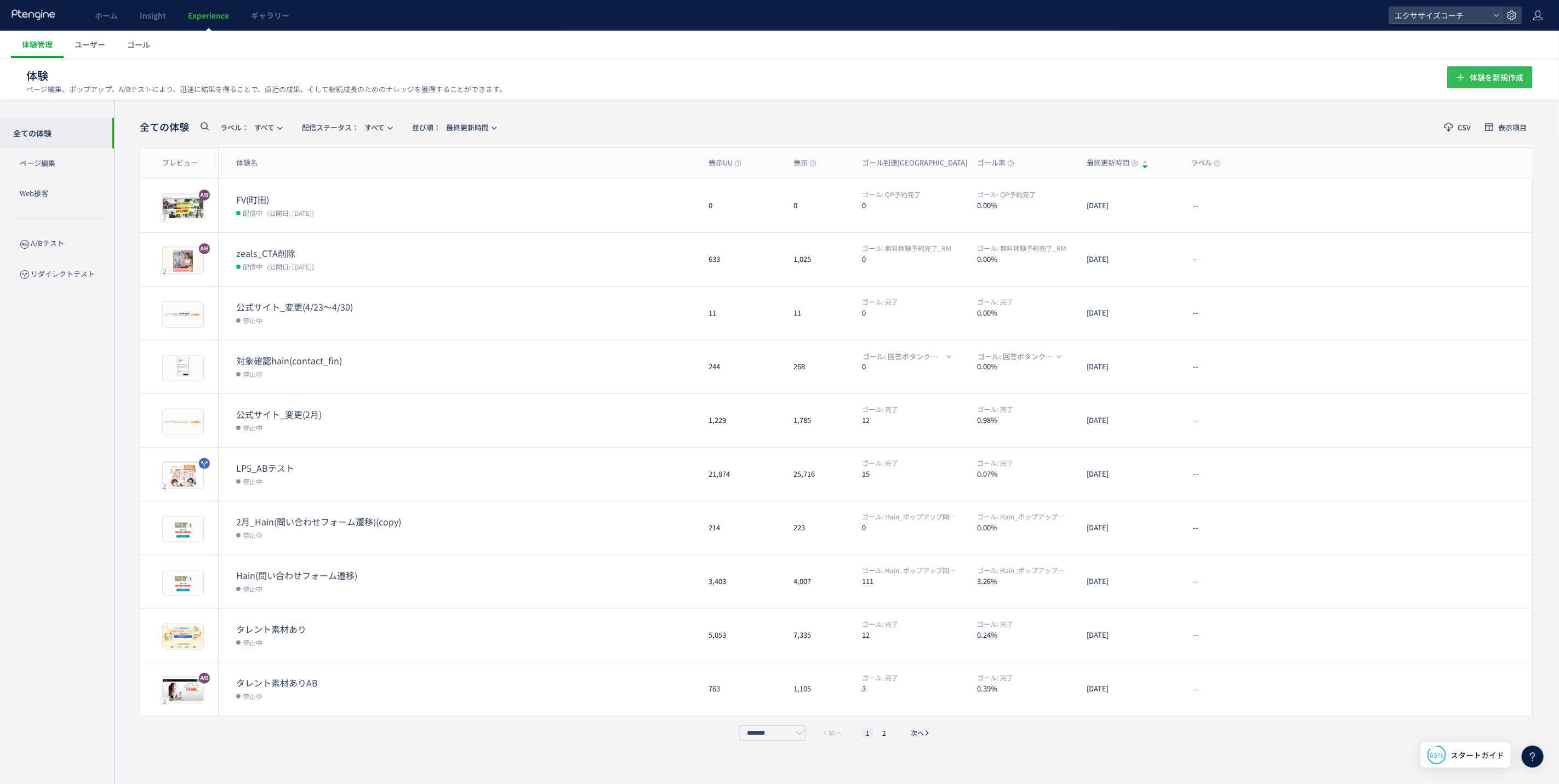
click at [1477, 70] on span "体験を新規作成" at bounding box center [1497, 77] width 54 height 22
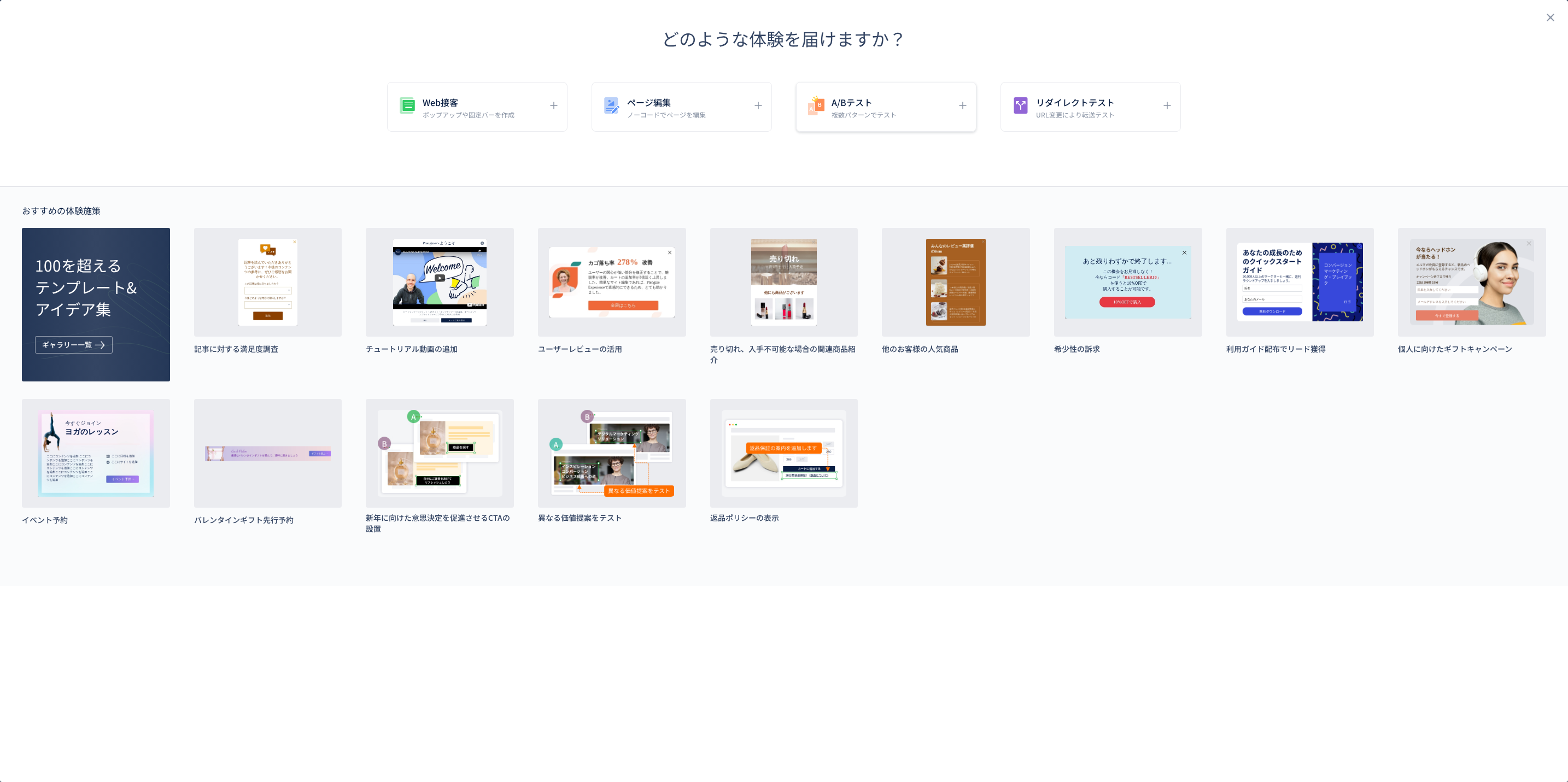
click at [878, 97] on h5 "A/Bテスト" at bounding box center [864, 102] width 65 height 15
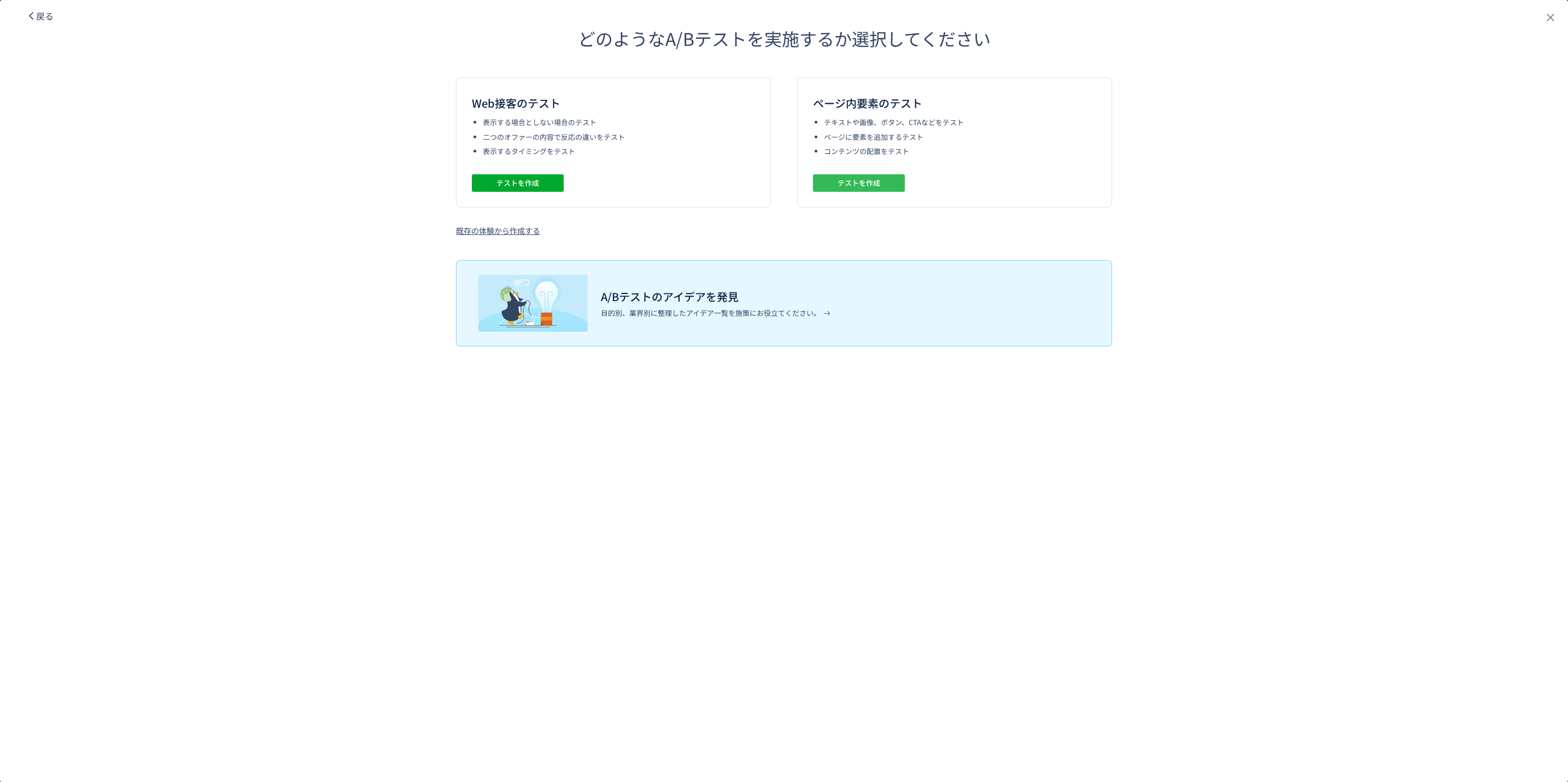
click at [872, 179] on span "テストを作成" at bounding box center [859, 183] width 43 height 18
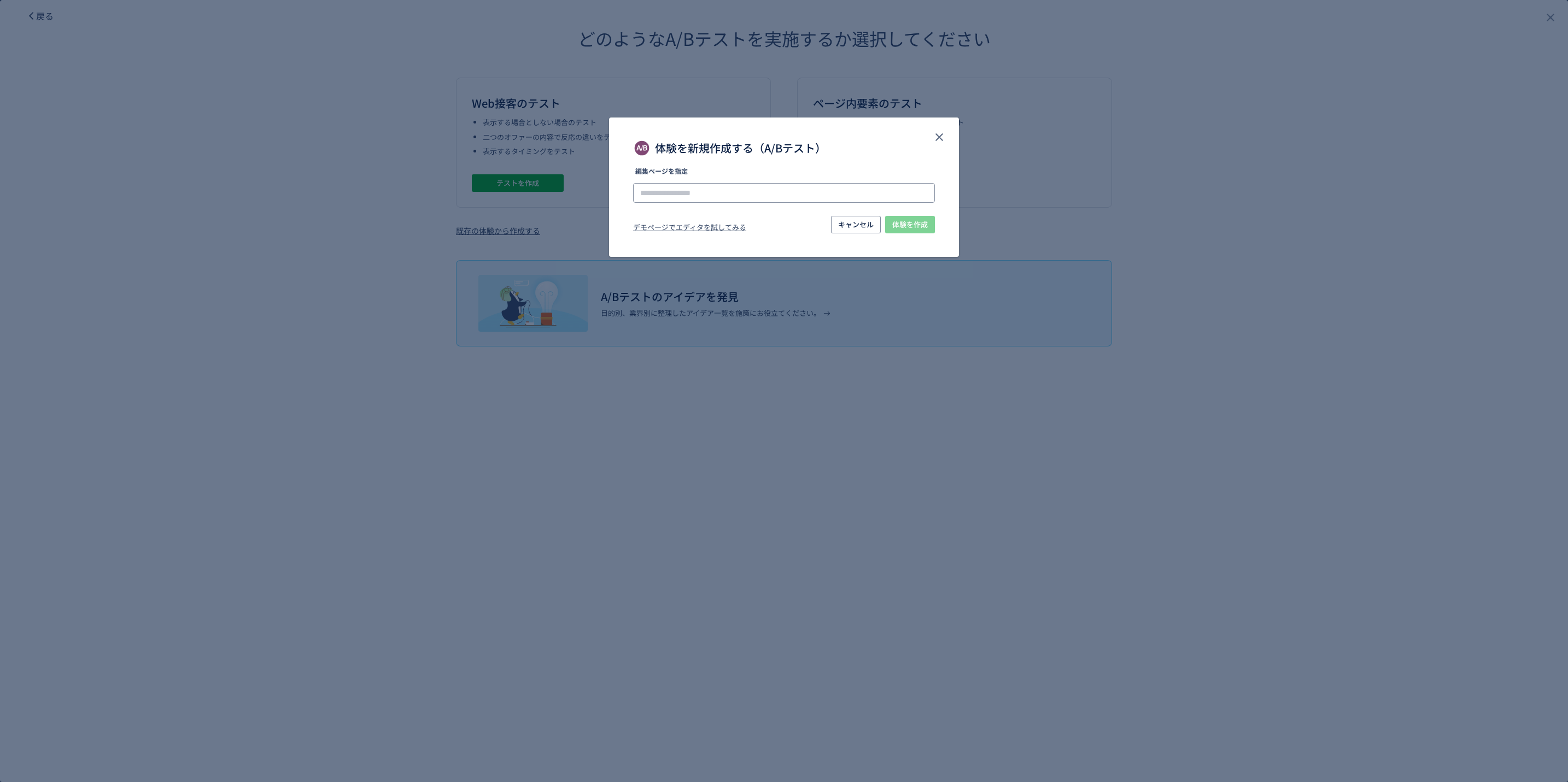
click at [663, 192] on input "体験を新規作成する（A/Bテスト）" at bounding box center [784, 193] width 302 height 19
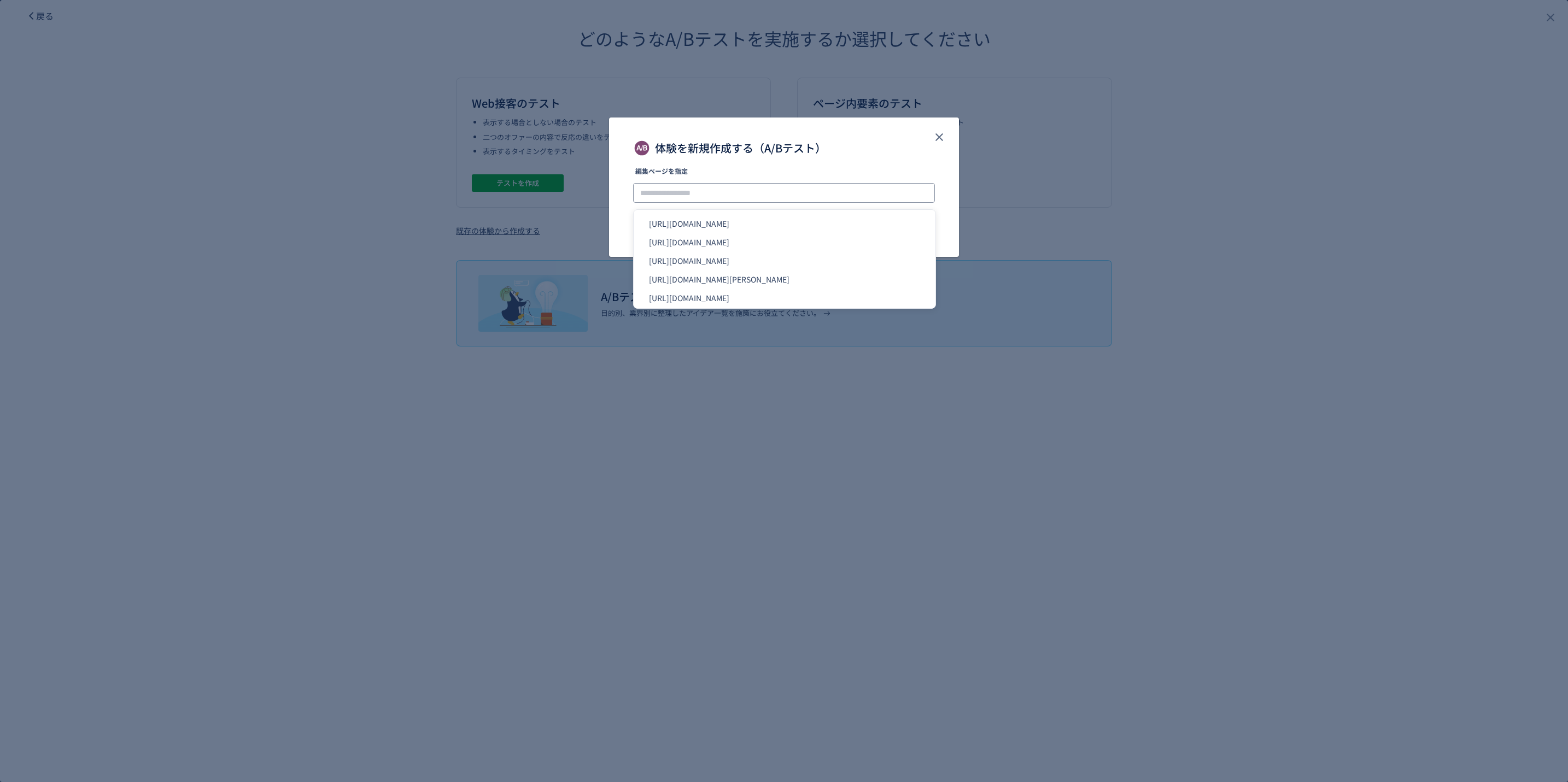
paste input "**********"
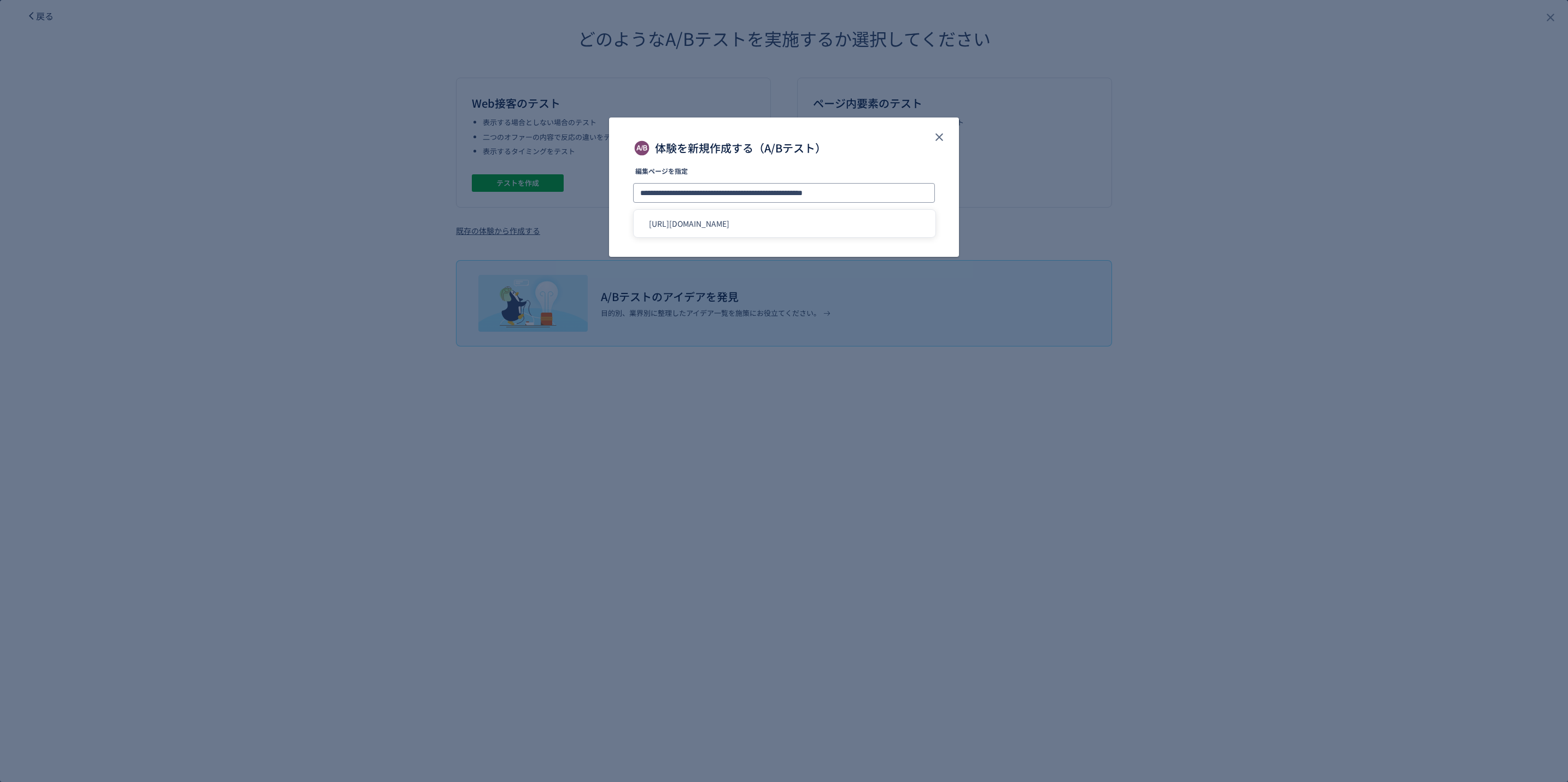
type input "**********"
click at [884, 158] on div "体験を新規作成する（A/Bテスト）" at bounding box center [784, 142] width 350 height 51
click at [903, 223] on span "体験を作成" at bounding box center [910, 225] width 35 height 18
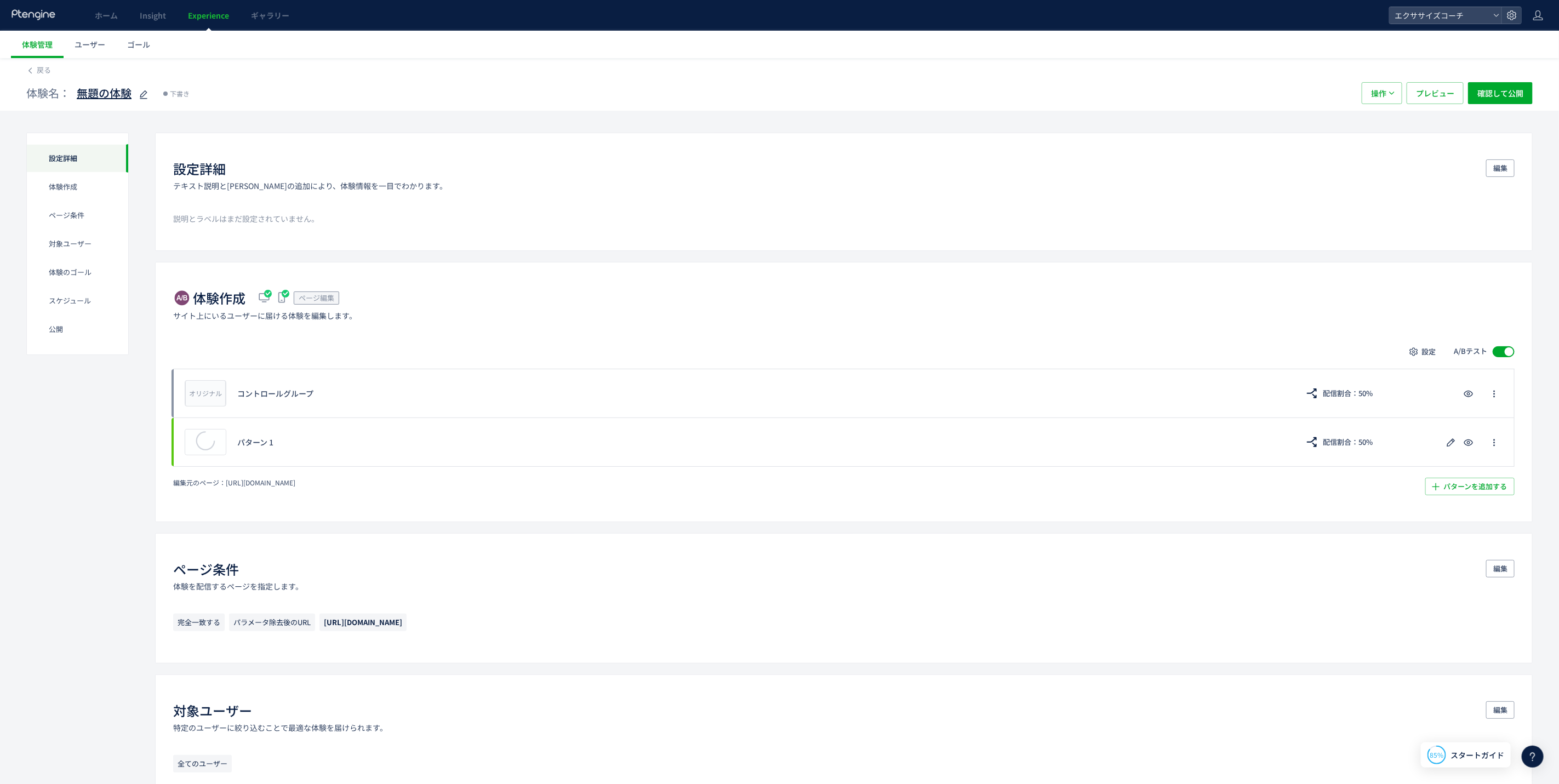
click at [146, 99] on icon at bounding box center [144, 95] width 13 height 13
type input "******"
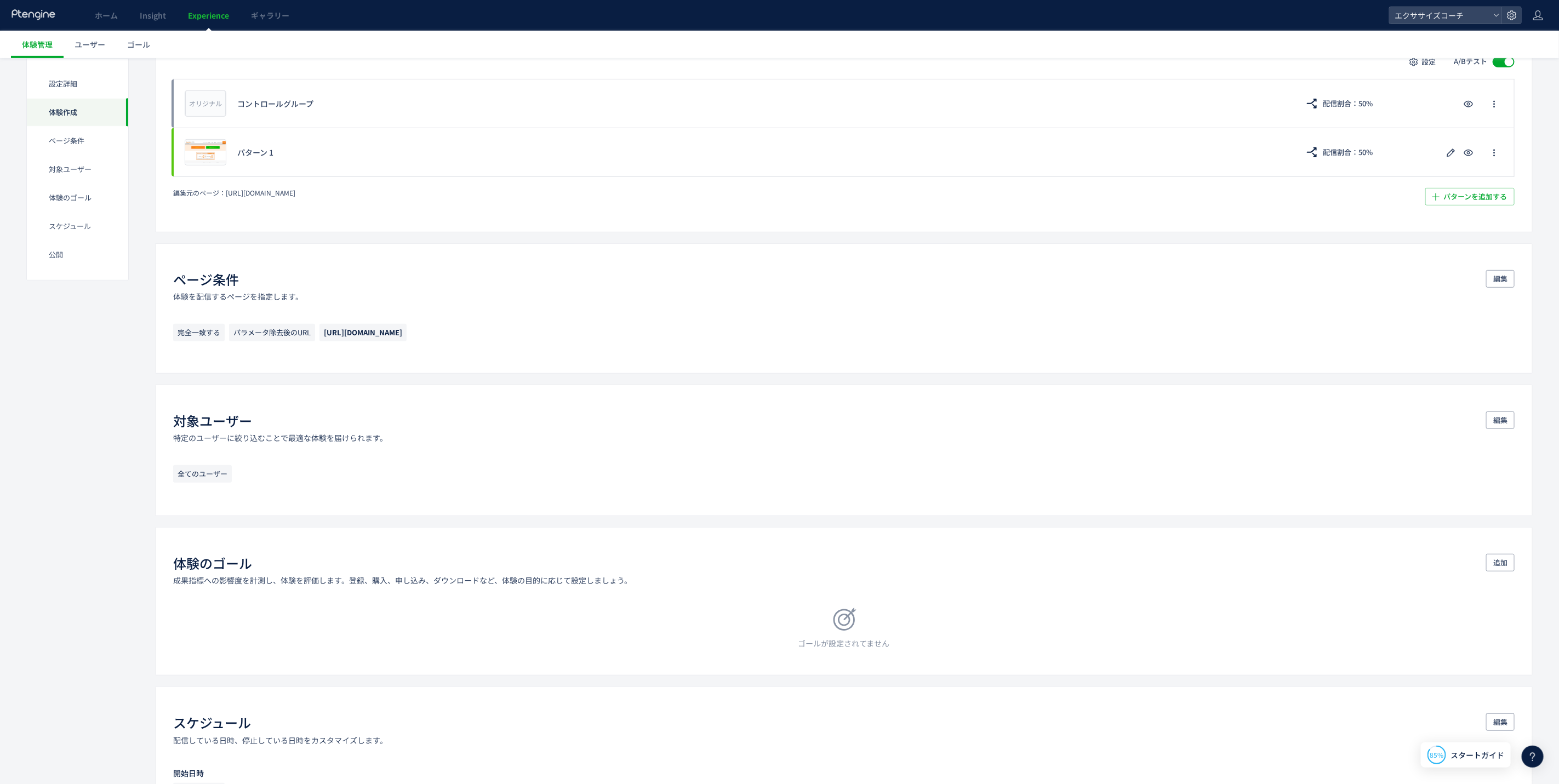
scroll to position [329, 0]
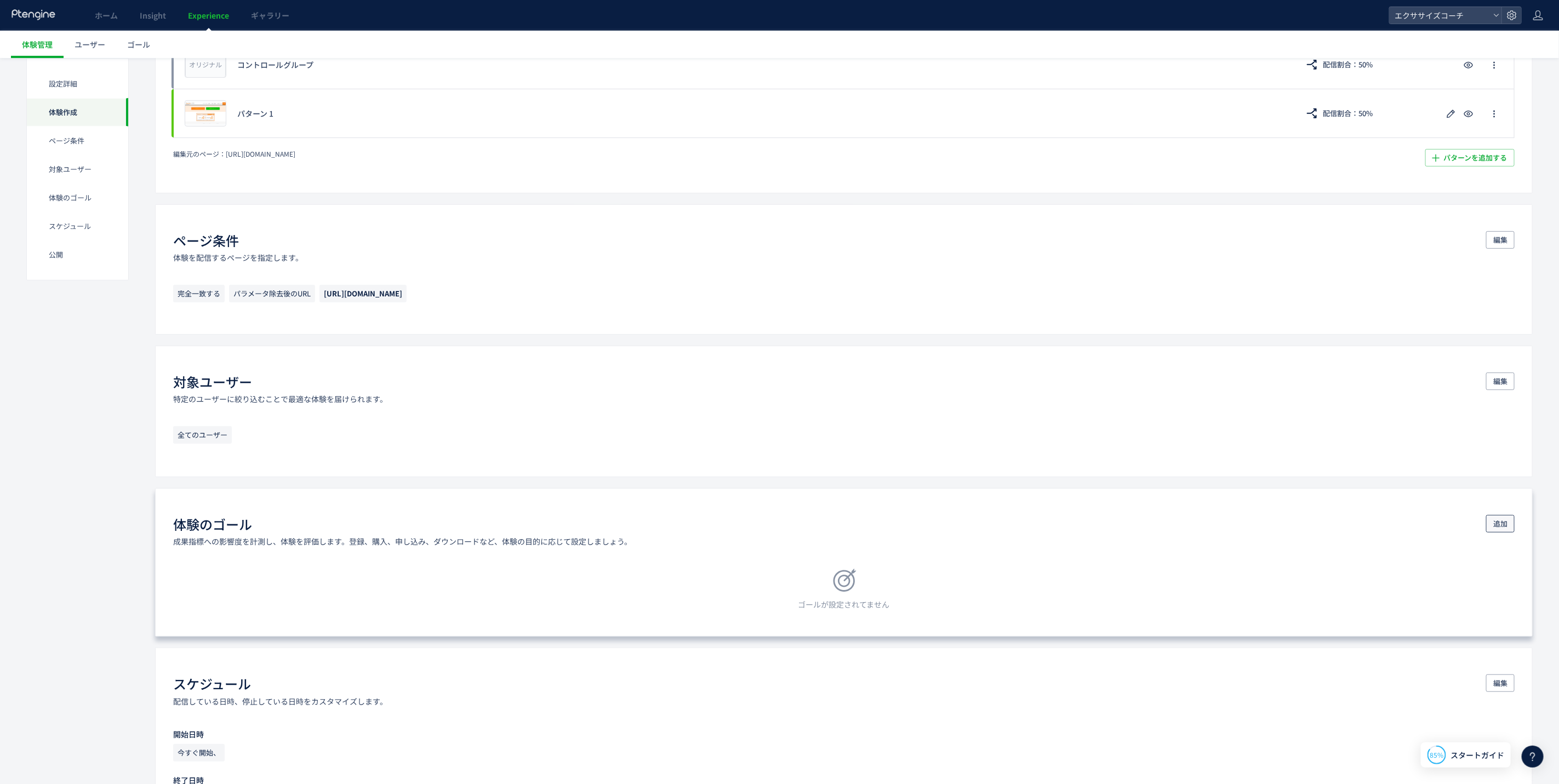
click at [1506, 528] on span "追加" at bounding box center [1500, 523] width 14 height 18
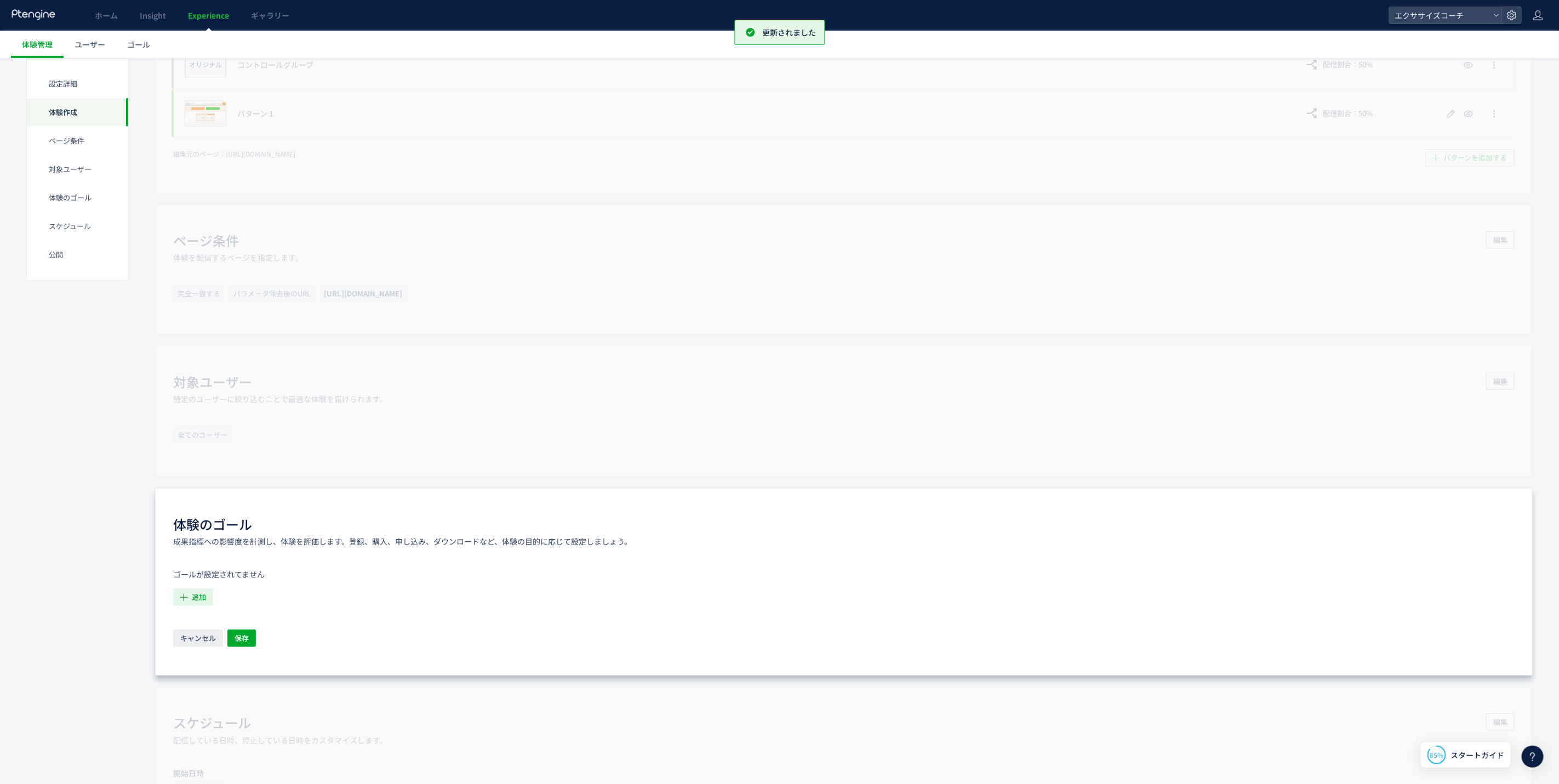
click at [191, 606] on button "追加" at bounding box center [193, 597] width 40 height 18
click at [212, 673] on icon "QP予約完了" at bounding box center [203, 672] width 41 height 11
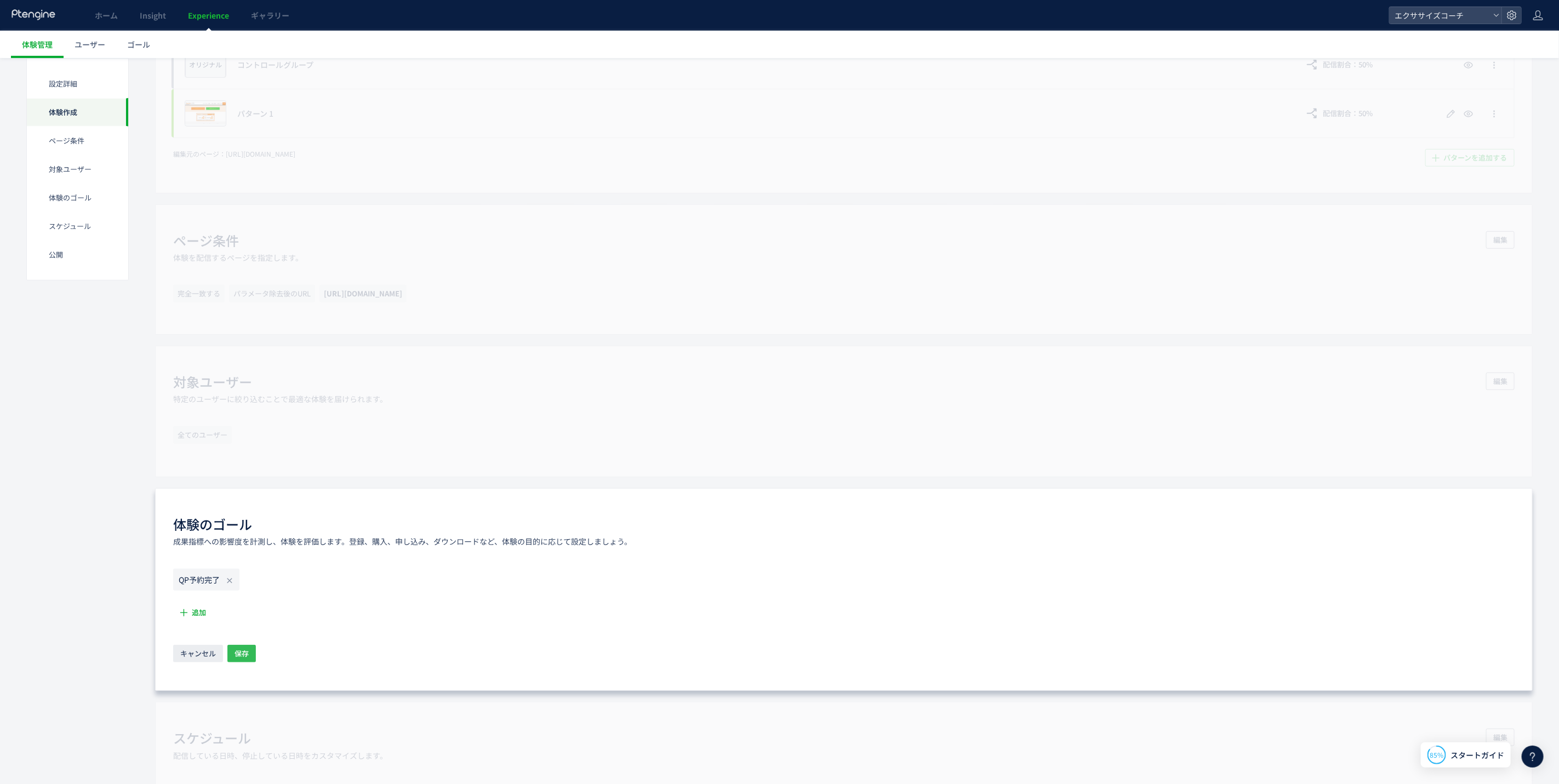
click at [256, 652] on button "保存" at bounding box center [242, 653] width 29 height 18
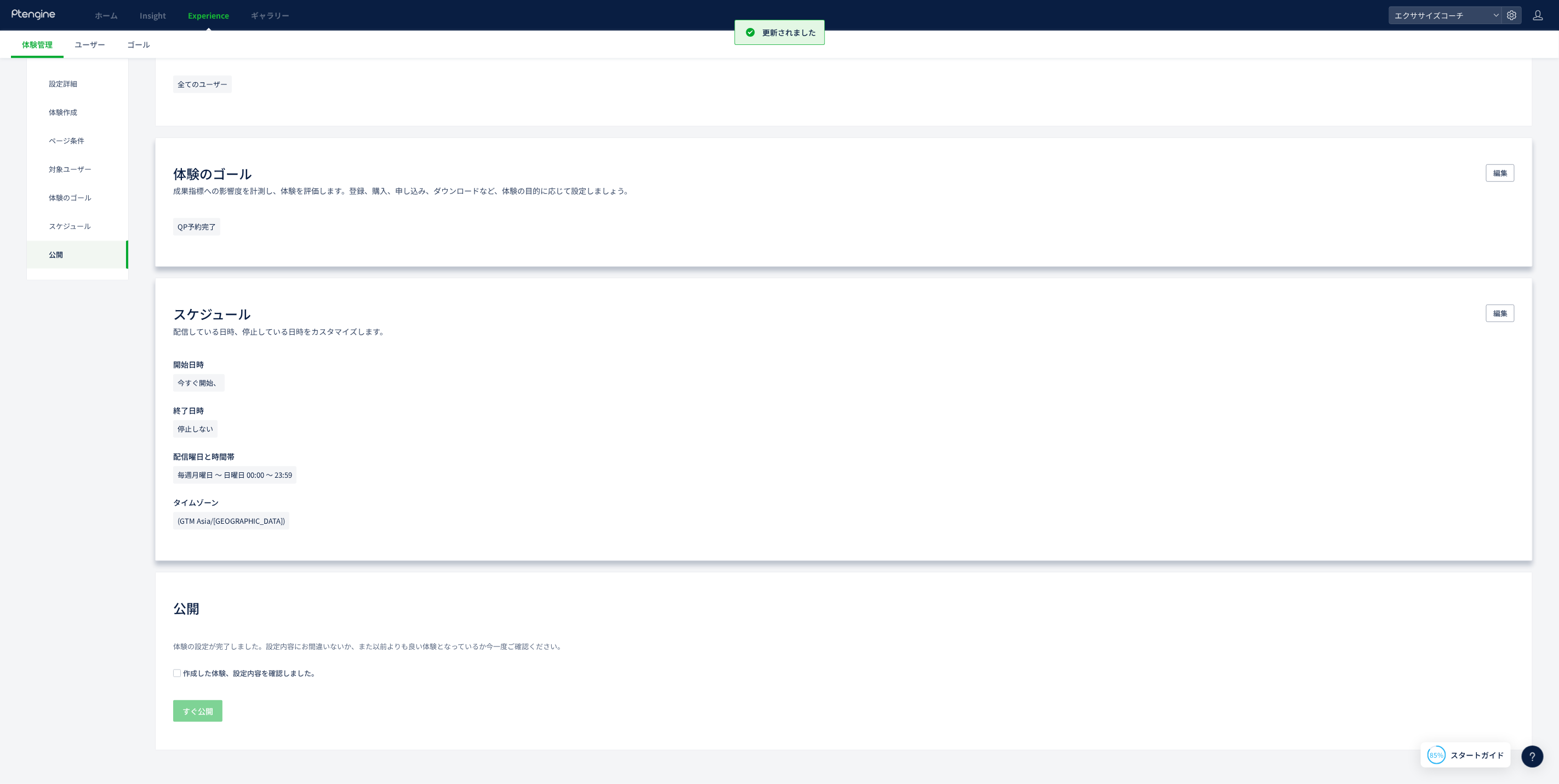
scroll to position [684, 0]
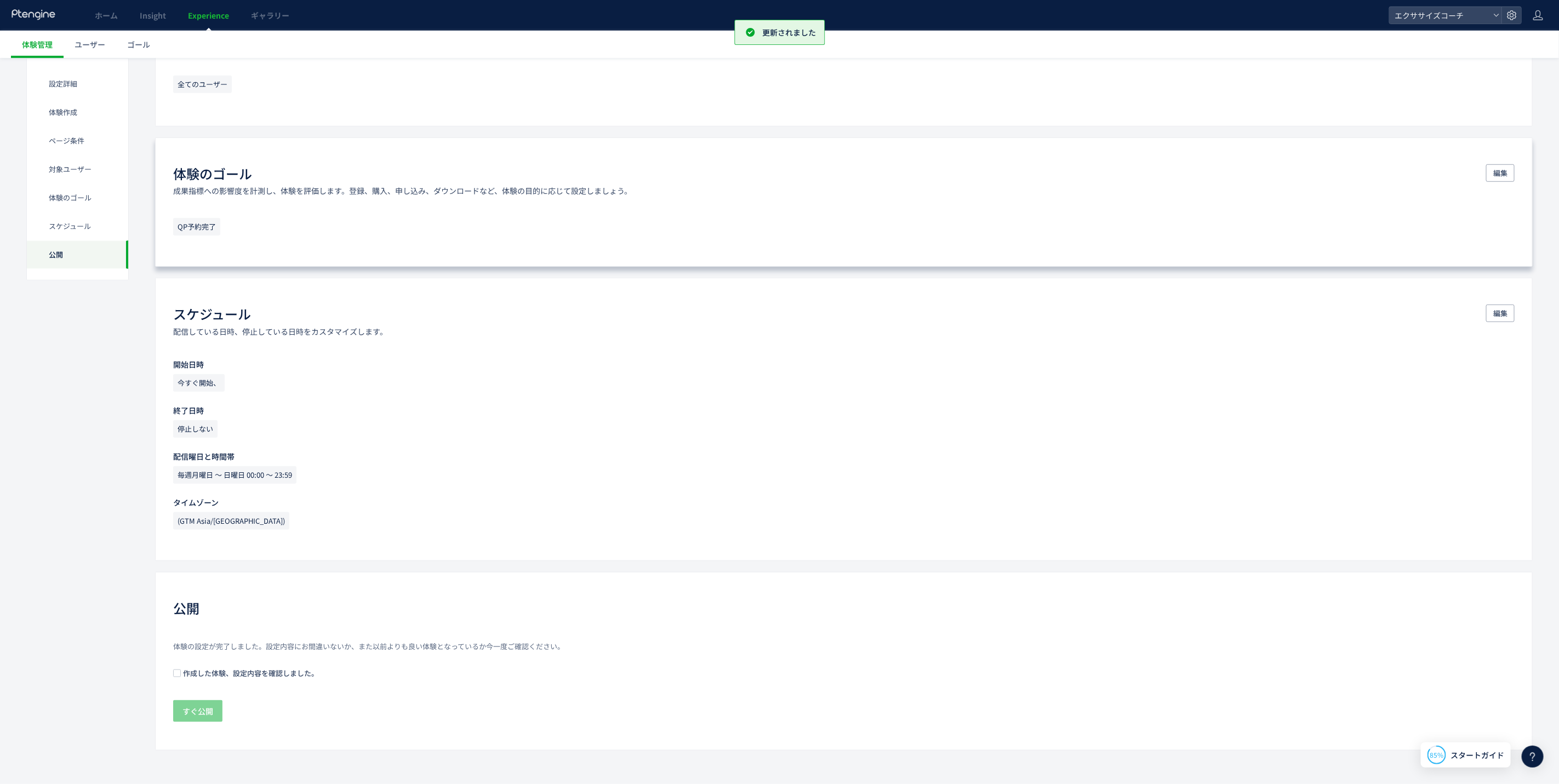
click at [189, 674] on span "作成した体験、設定内容を確認しました。" at bounding box center [249, 673] width 137 height 10
click at [211, 707] on span "すぐ公開" at bounding box center [198, 711] width 31 height 22
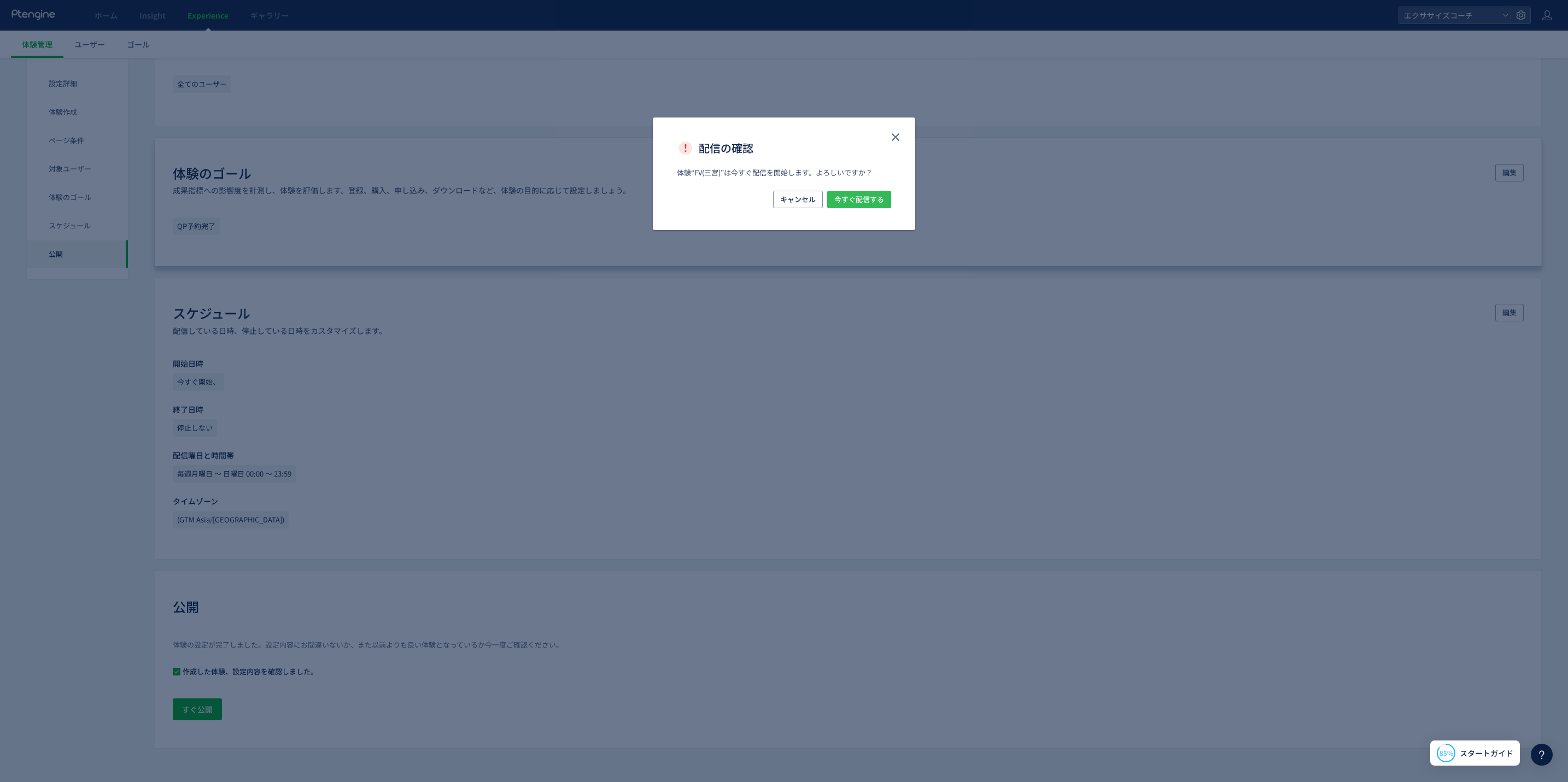
click at [853, 195] on span "今すぐ配信する" at bounding box center [859, 199] width 50 height 18
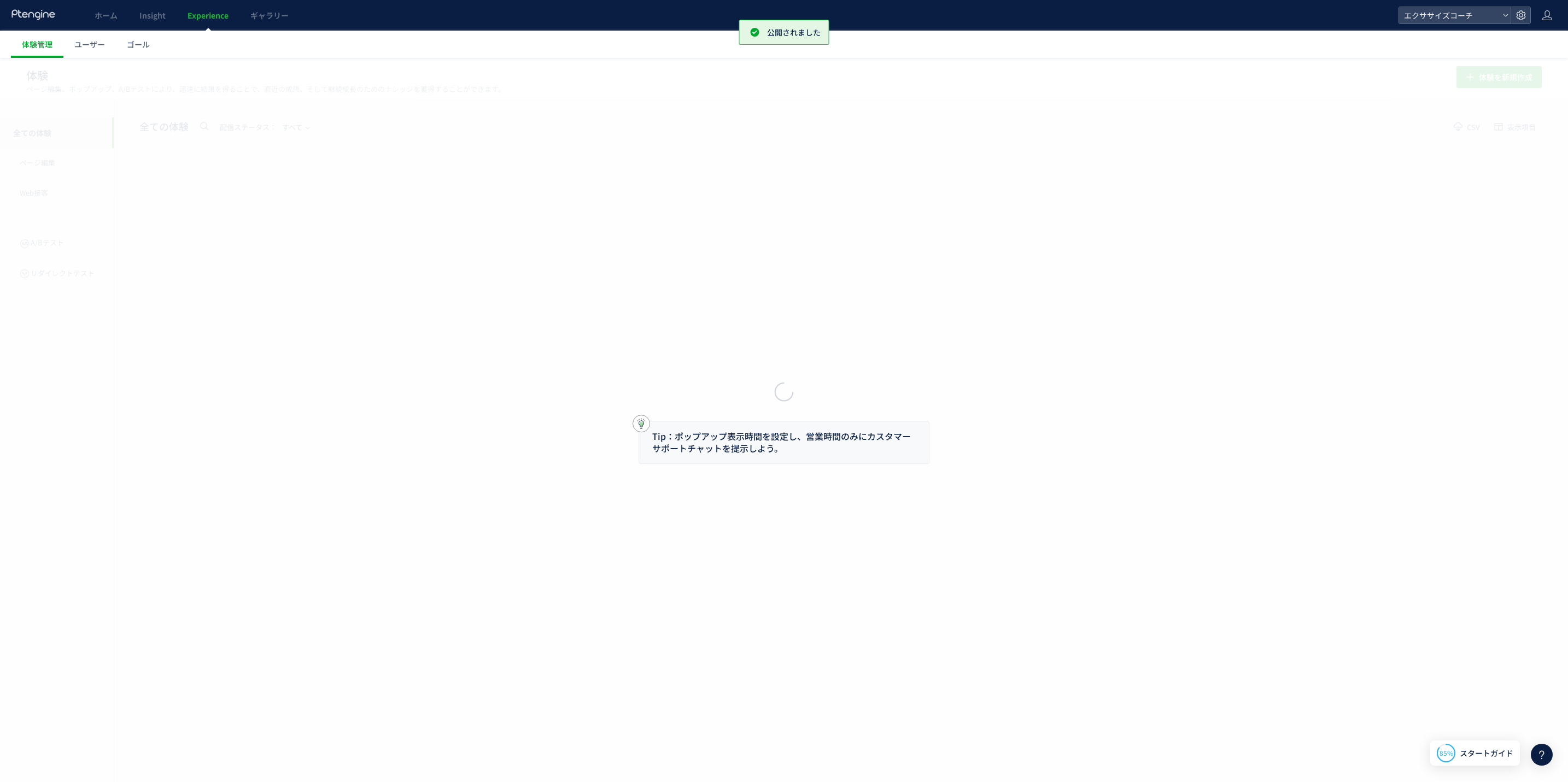
drag, startPoint x: 1028, startPoint y: 116, endPoint x: 1567, endPoint y: 199, distance: 545.4
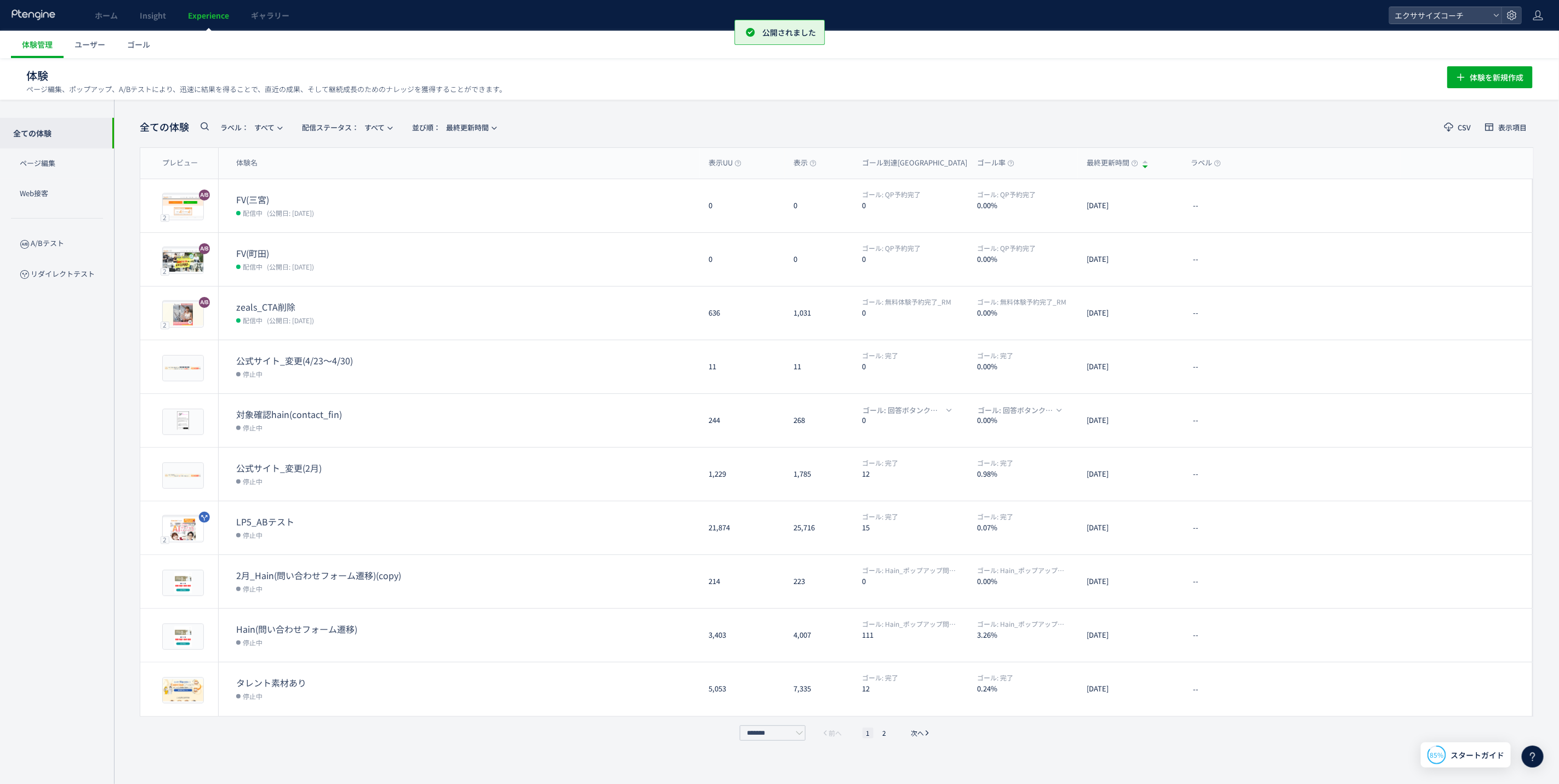
click at [4, 445] on div "全ての体験 ページ編集 Web接客 A/Bテスト リダイレクトテスト" at bounding box center [57, 442] width 114 height 685
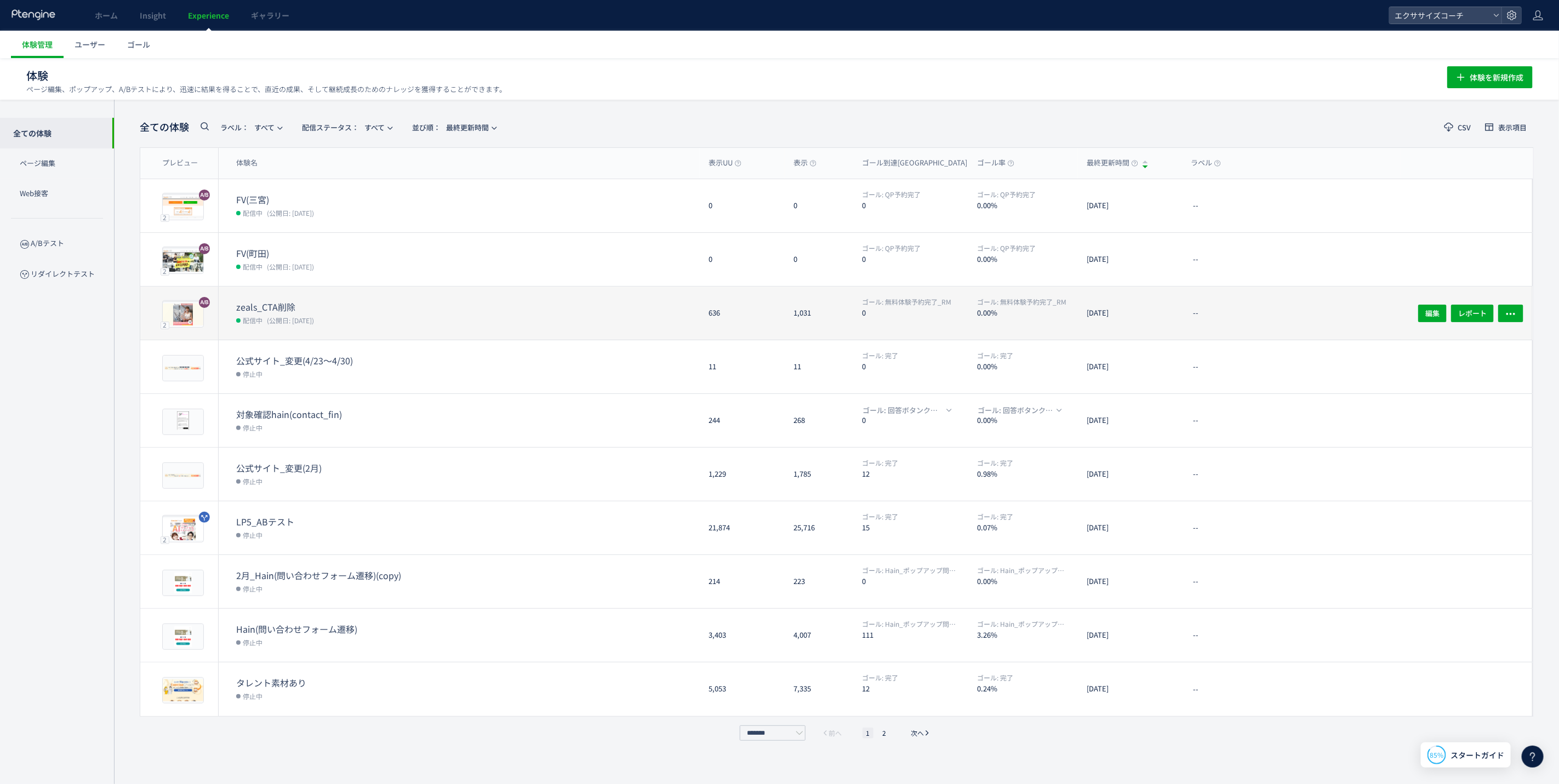
click at [264, 313] on dd "配信中 (公開日: [DATE])" at bounding box center [468, 320] width 464 height 14
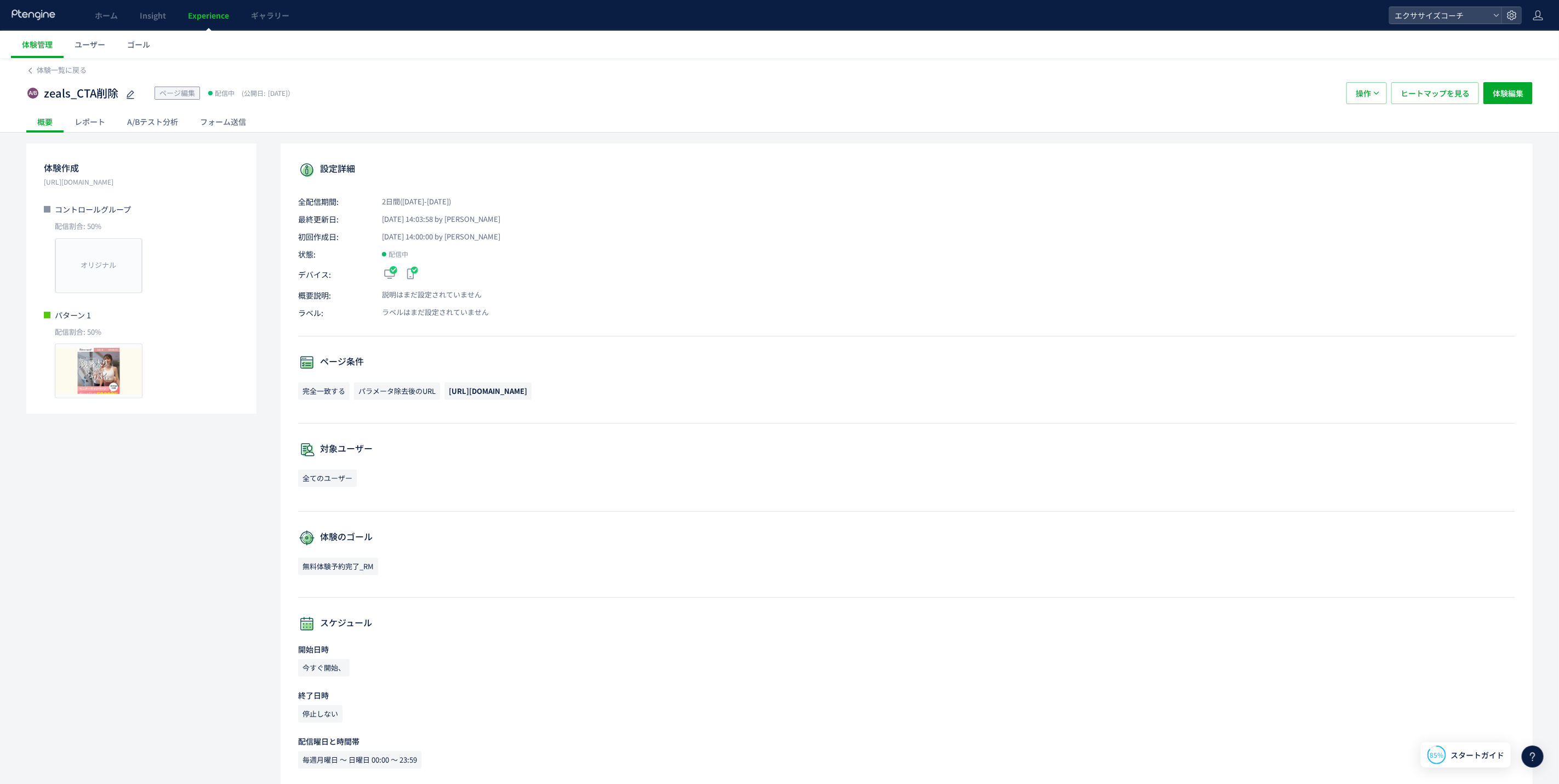
click at [157, 121] on div "A/Bテスト分析" at bounding box center [152, 121] width 73 height 22
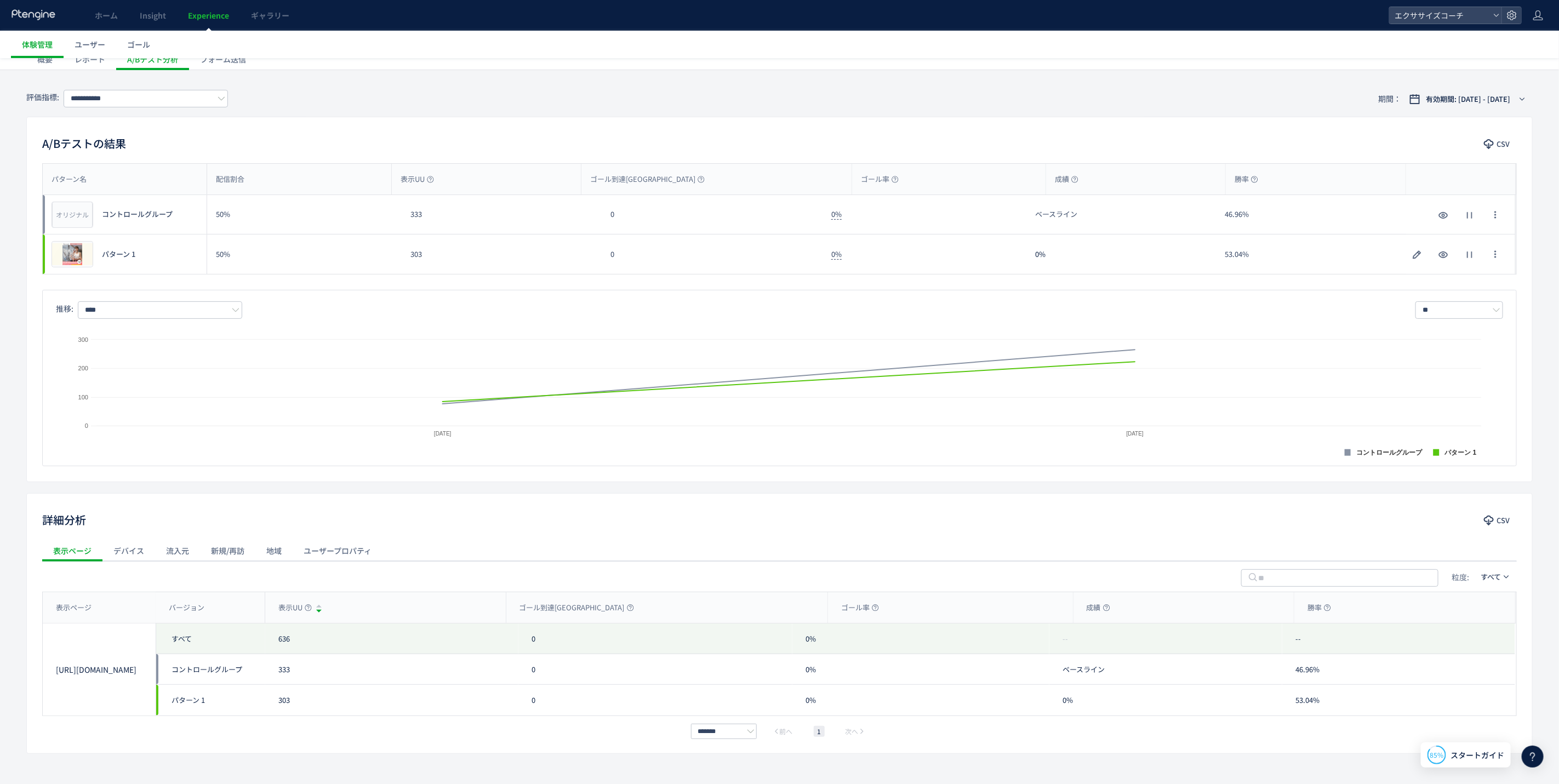
scroll to position [91, 0]
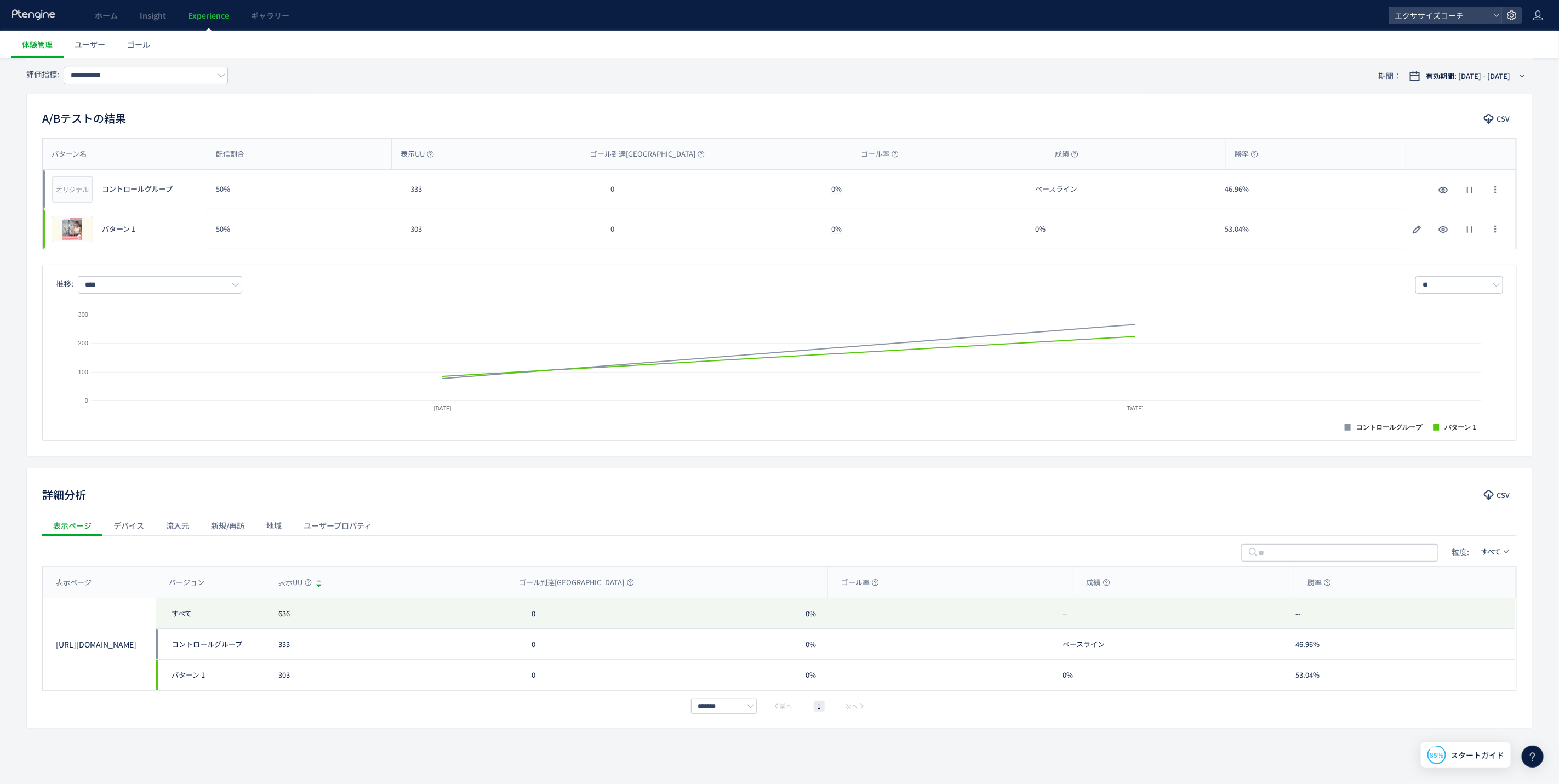
click at [119, 521] on div "デバイス" at bounding box center [129, 525] width 52 height 22
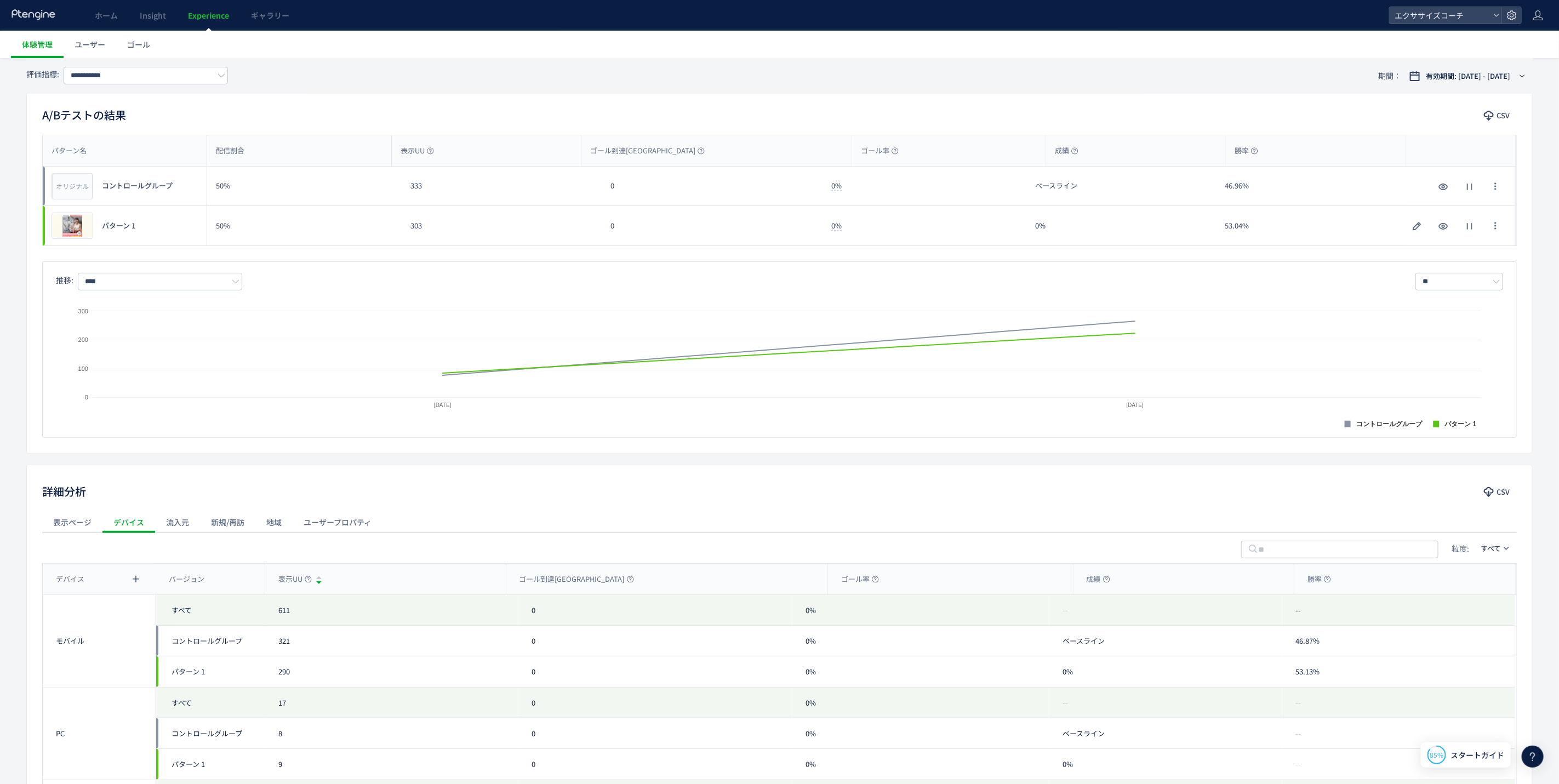
click at [171, 528] on div "流入元" at bounding box center [178, 522] width 45 height 22
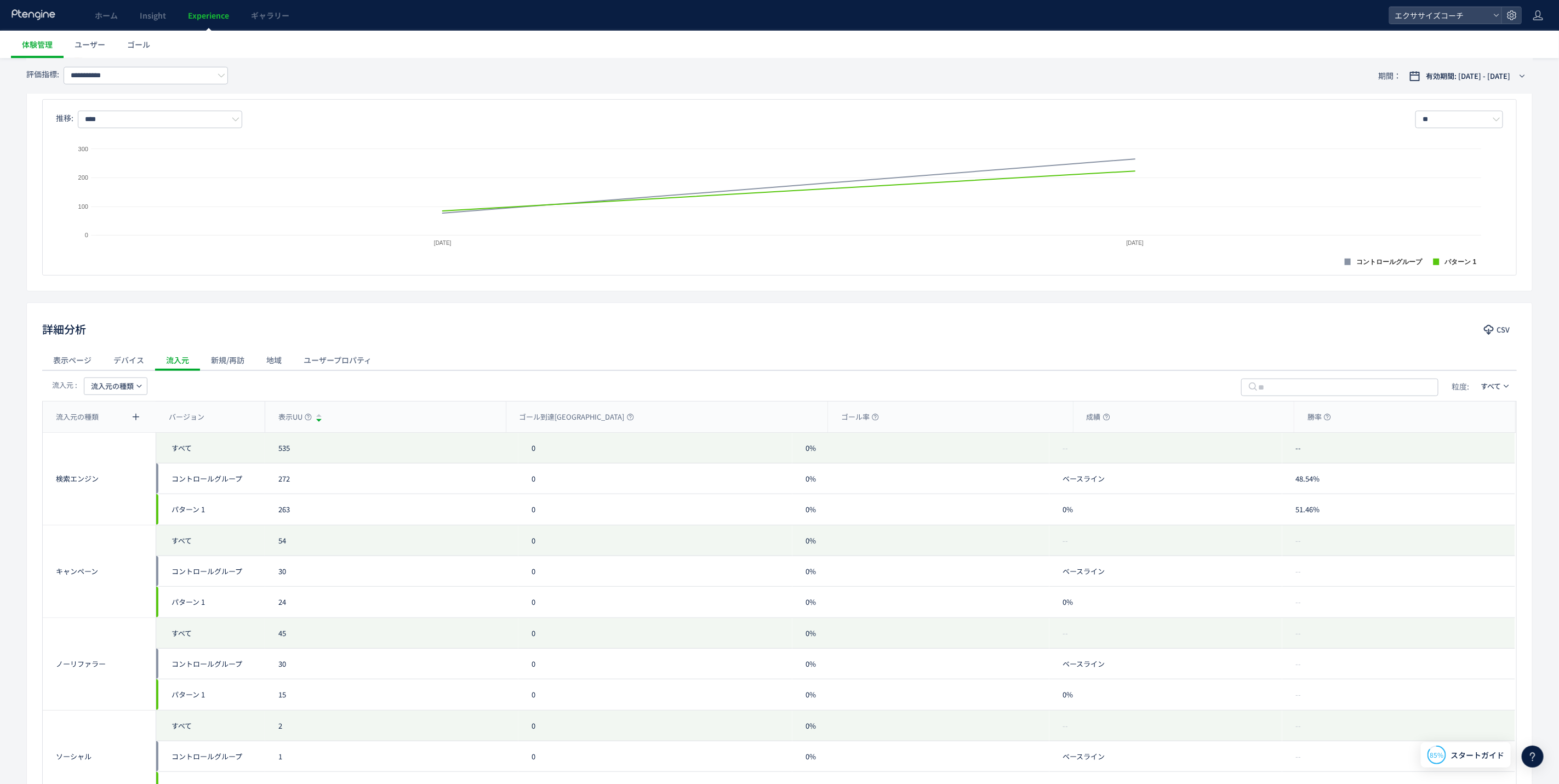
scroll to position [370, 0]
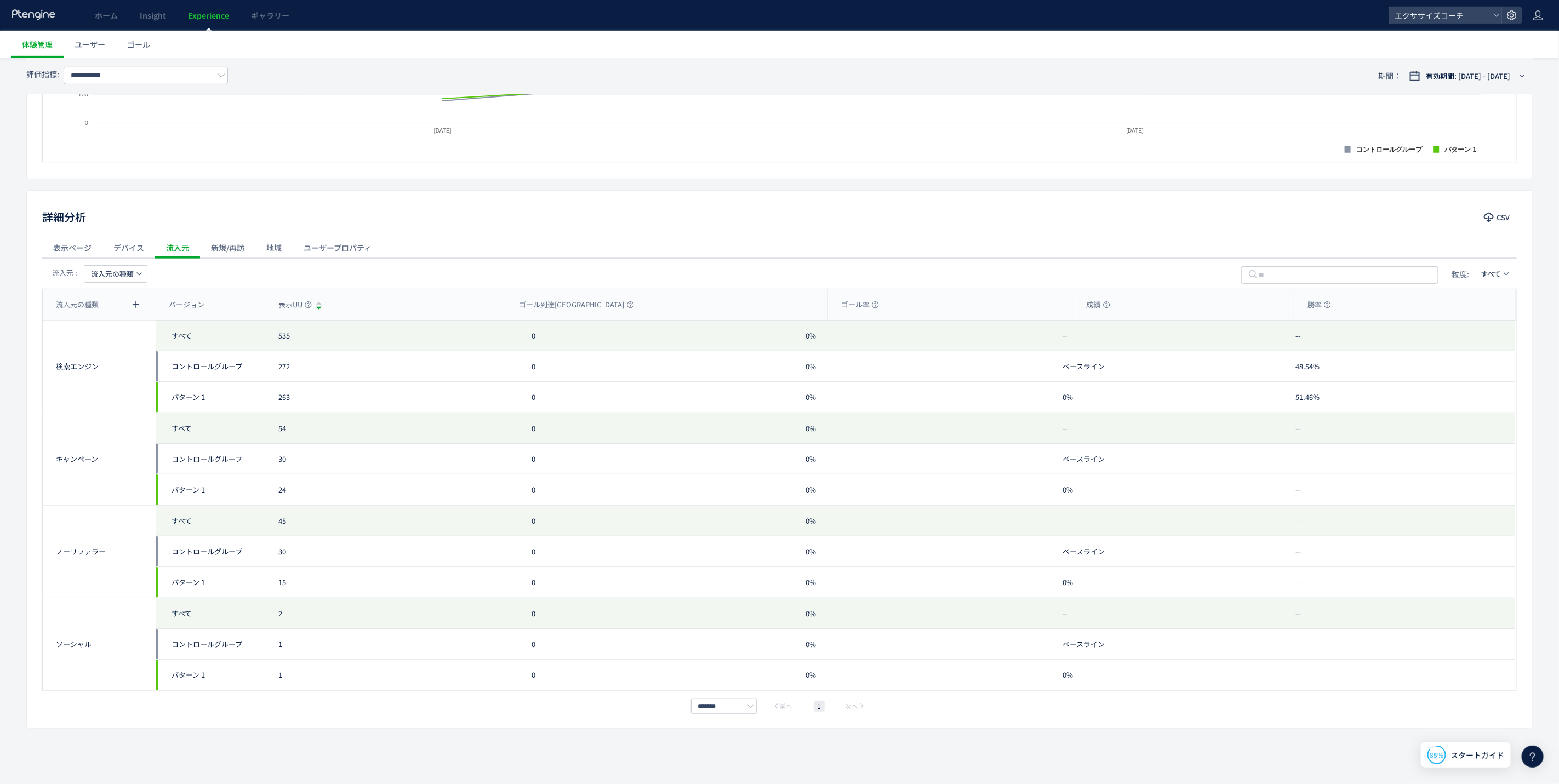
click at [222, 249] on div "新規/再訪" at bounding box center [228, 248] width 56 height 22
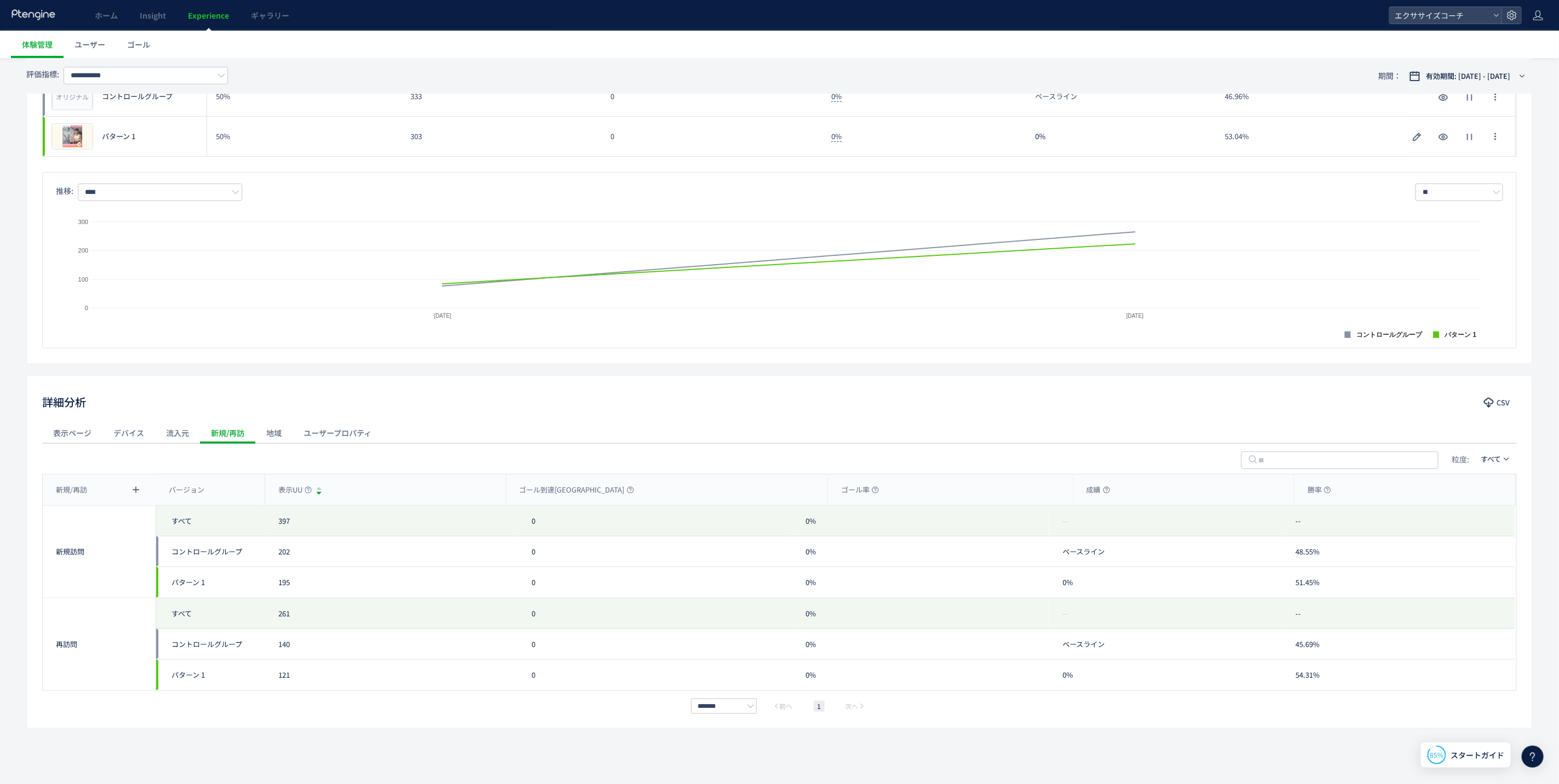
scroll to position [184, 0]
click at [288, 436] on div "地域" at bounding box center [274, 433] width 37 height 22
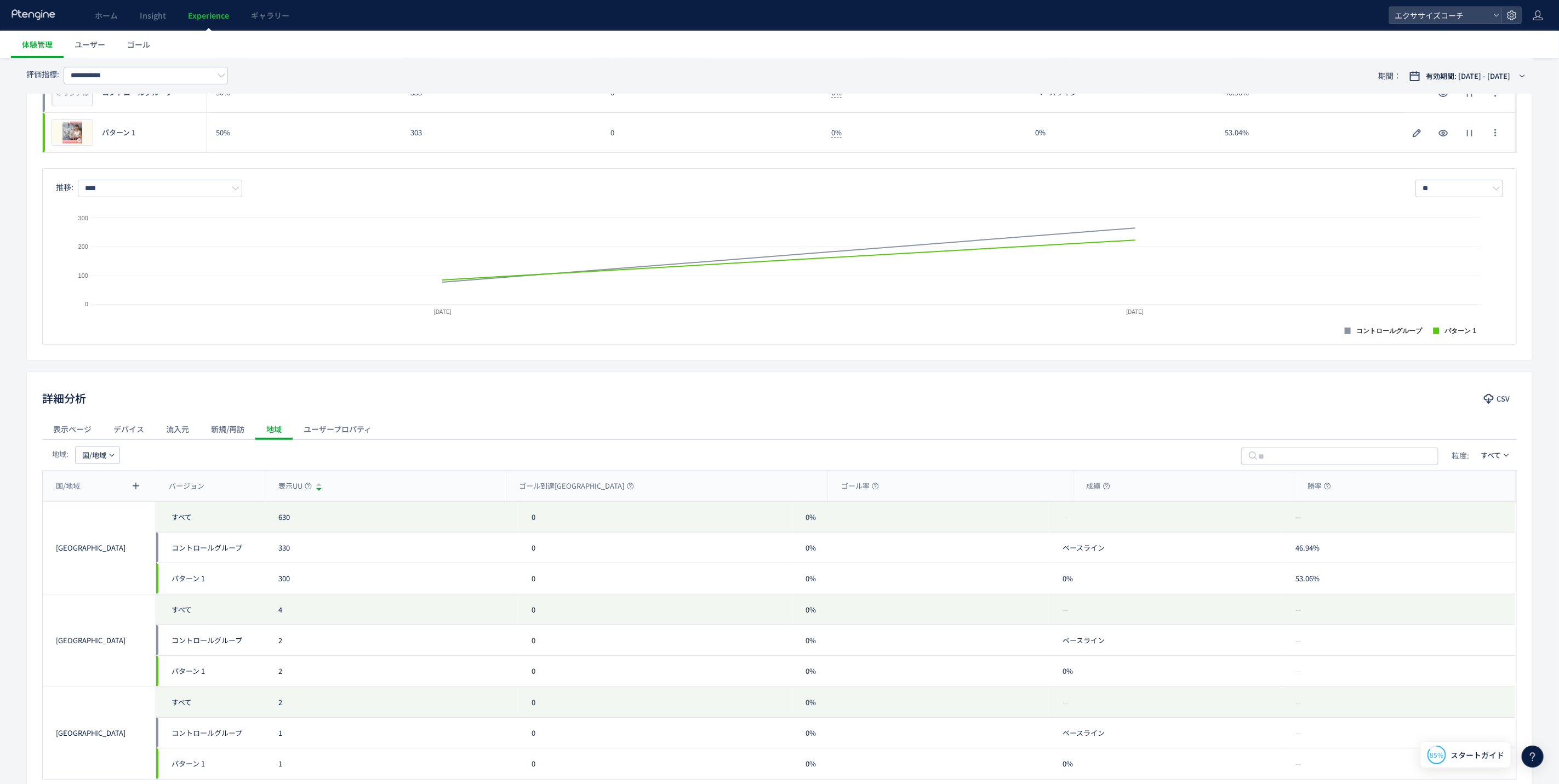
scroll to position [277, 0]
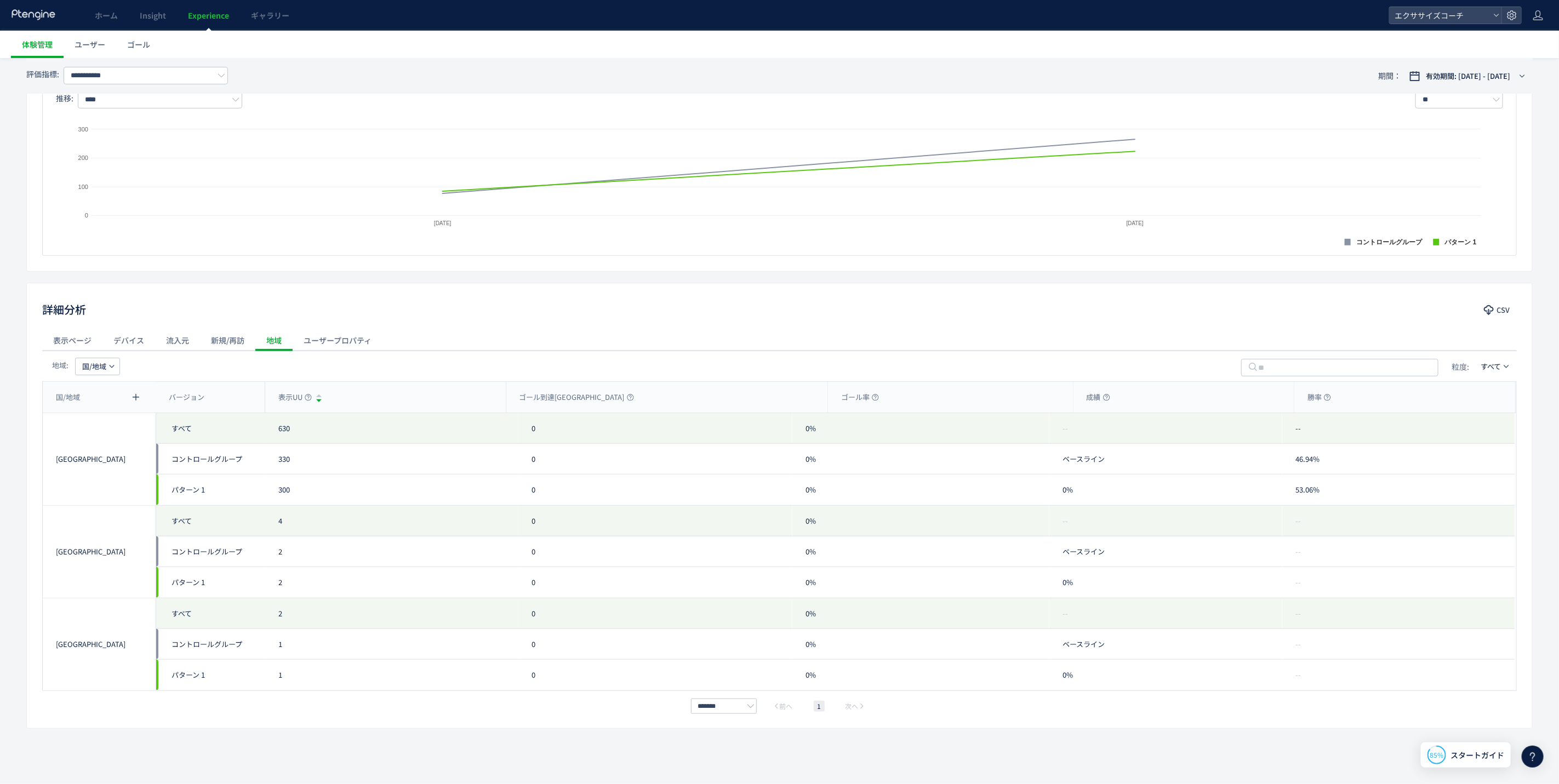
click at [324, 339] on div "ユーザープロパティ" at bounding box center [337, 340] width 90 height 22
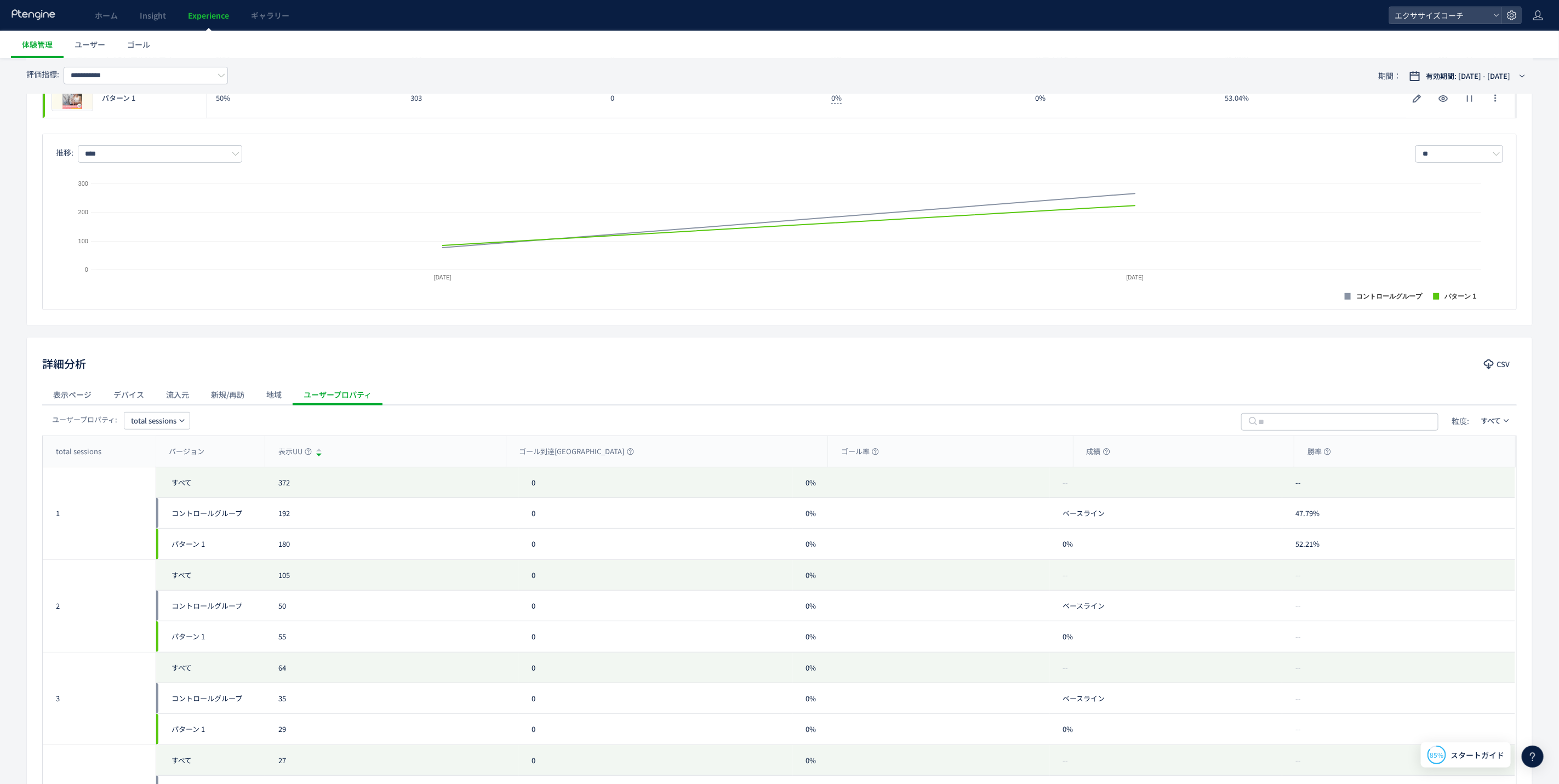
scroll to position [0, 0]
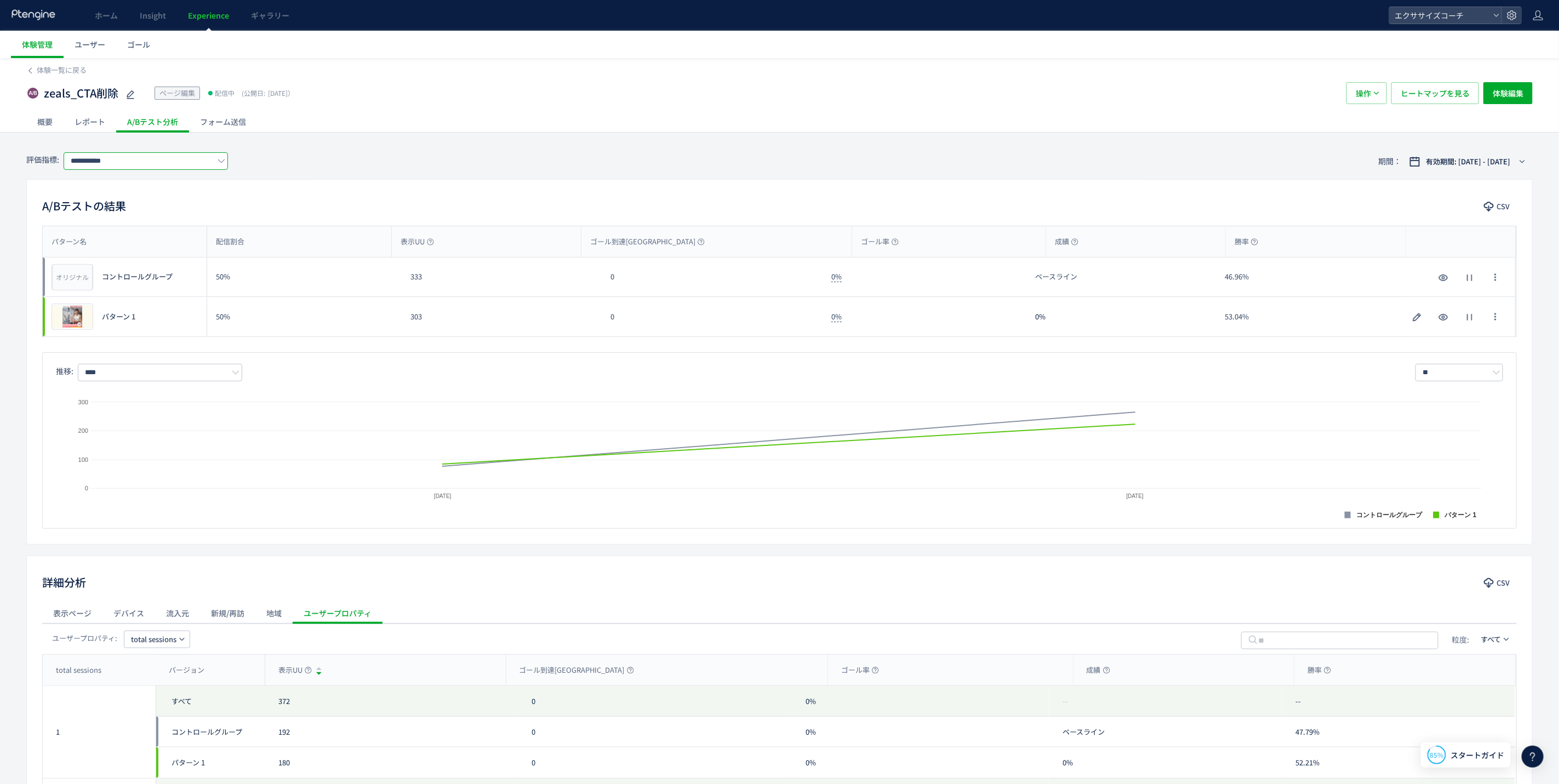
click at [132, 159] on input "**********" at bounding box center [145, 161] width 164 height 18
click at [115, 254] on span "平均滞在時間" at bounding box center [148, 254] width 143 height 19
click at [122, 160] on input "******" at bounding box center [145, 161] width 164 height 18
click at [117, 292] on span "直帰率" at bounding box center [148, 292] width 143 height 19
type input "***"
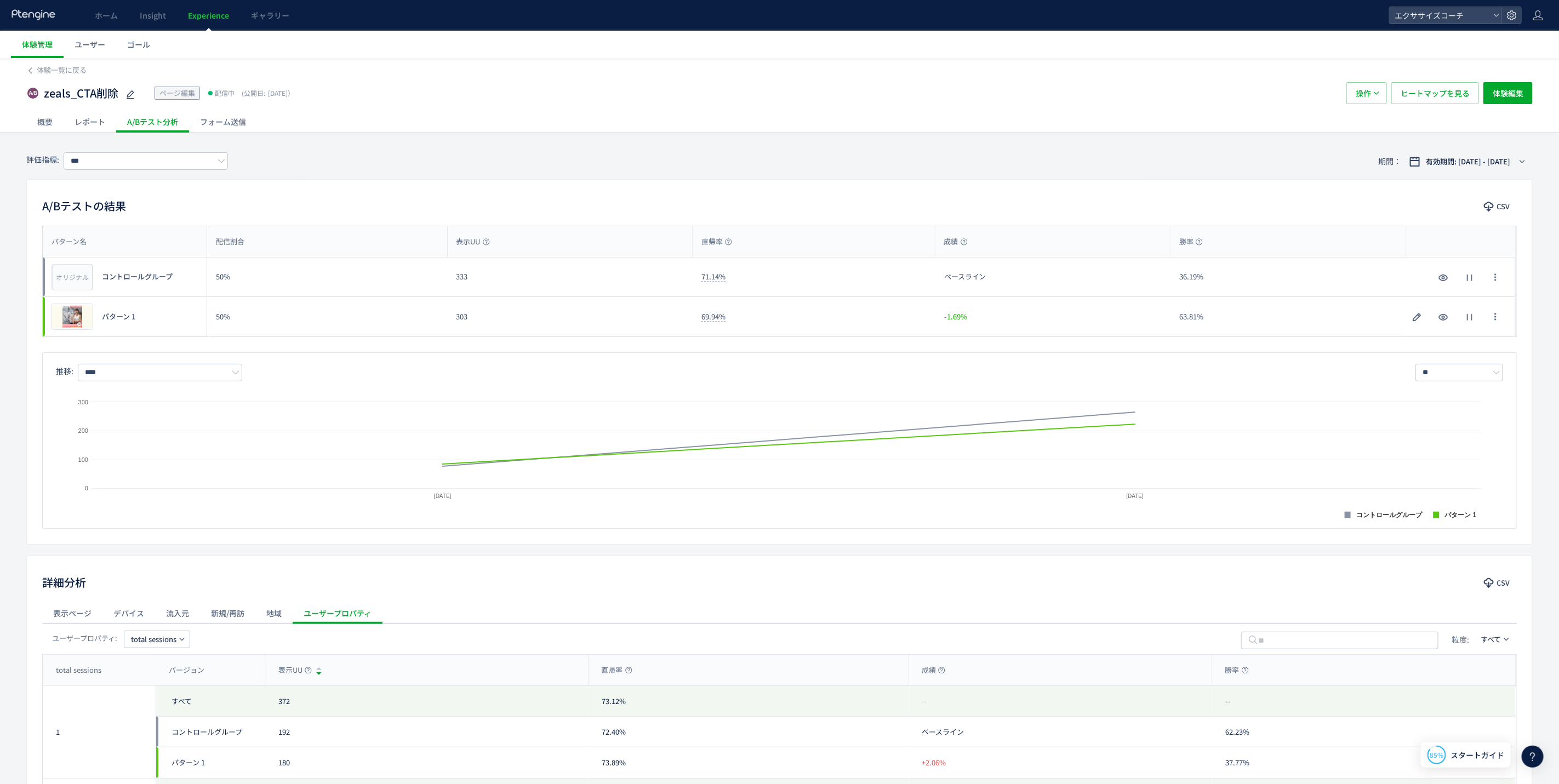
click at [61, 62] on div "体験一覧に戻る" at bounding box center [779, 67] width 1507 height 18
click at [61, 67] on span "体験一覧に戻る" at bounding box center [62, 70] width 50 height 10
